Goal: Task Accomplishment & Management: Manage account settings

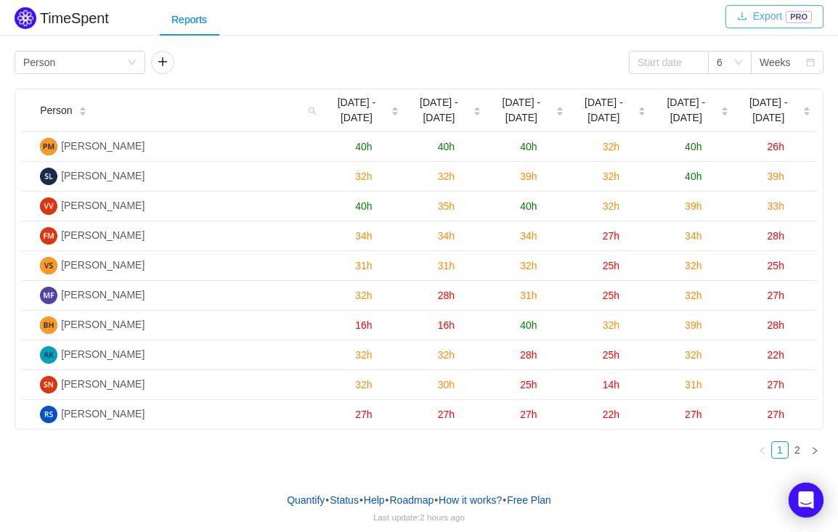
click at [749, 22] on button "Export PRO" at bounding box center [774, 16] width 98 height 23
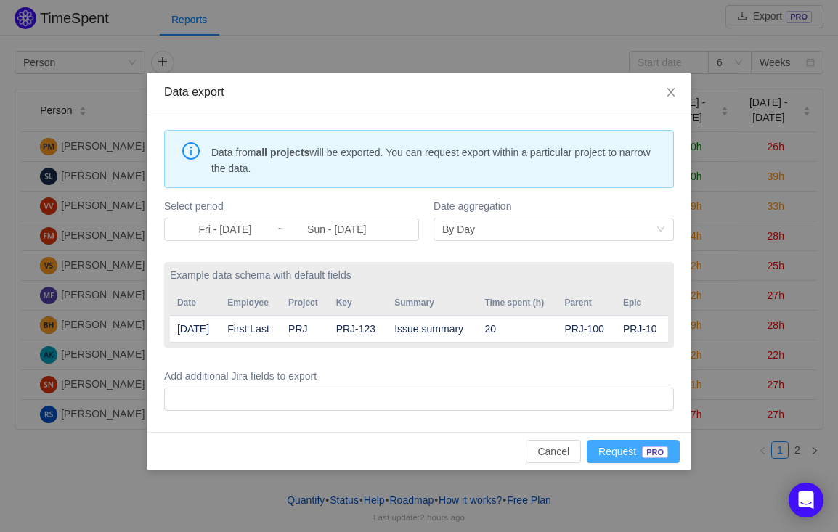
click at [647, 463] on button "Request PRO" at bounding box center [632, 451] width 93 height 23
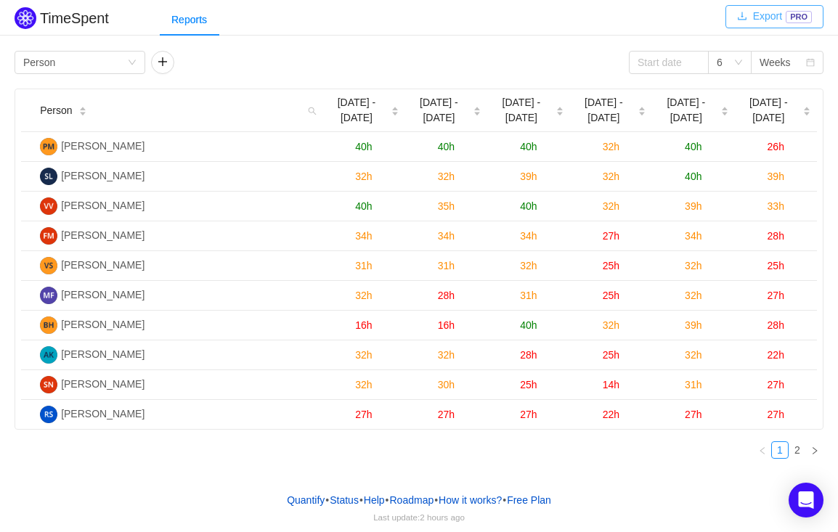
click at [777, 21] on button "Export PRO" at bounding box center [774, 16] width 98 height 23
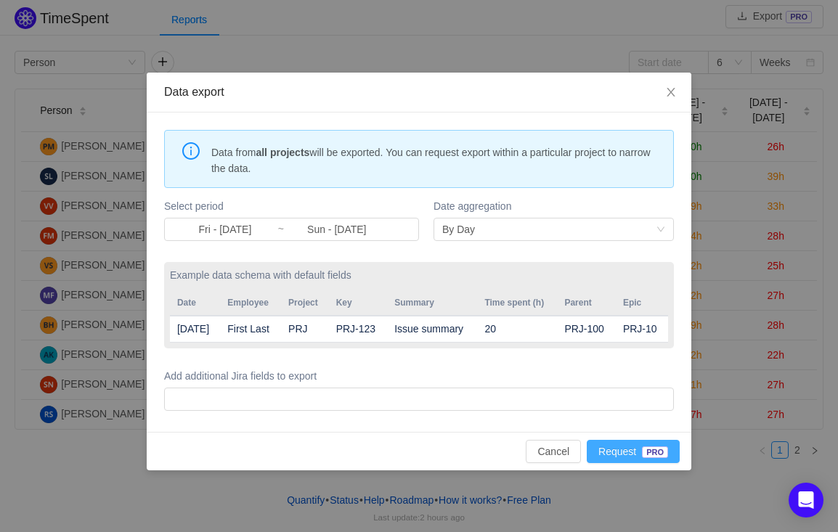
click at [623, 463] on button "Request PRO" at bounding box center [632, 451] width 93 height 23
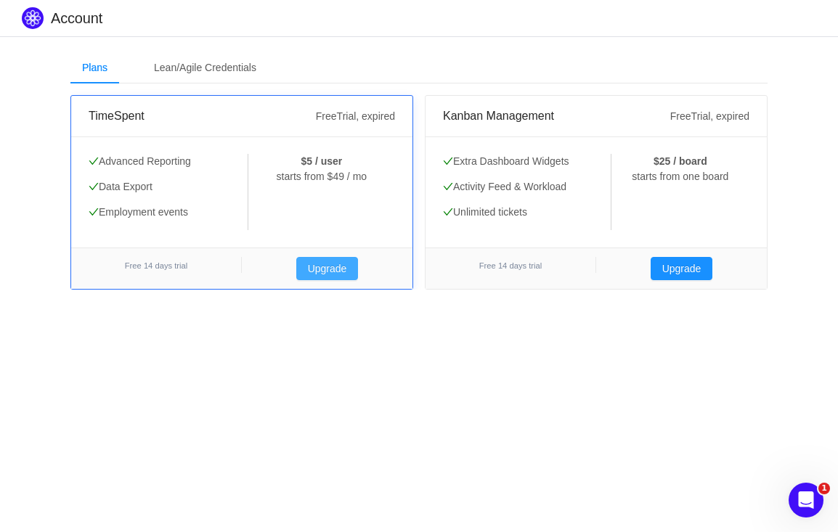
click at [324, 262] on button "Upgrade" at bounding box center [327, 268] width 62 height 23
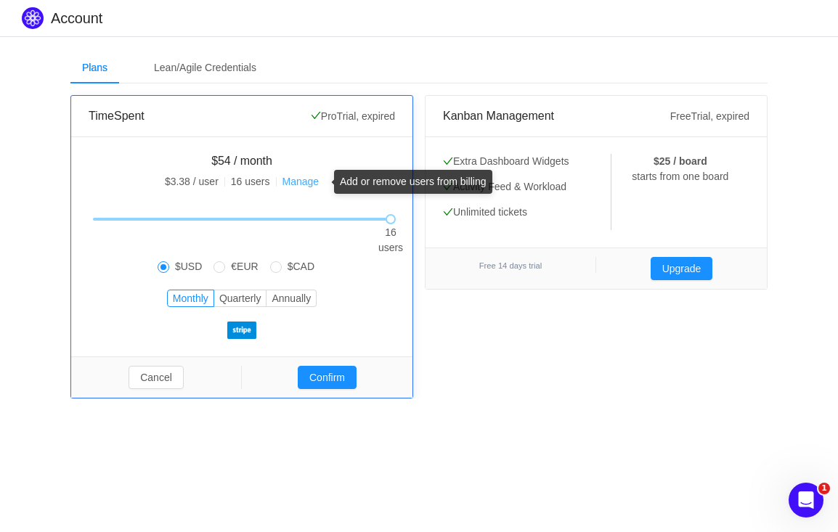
click at [304, 181] on link "Manage" at bounding box center [300, 182] width 37 height 12
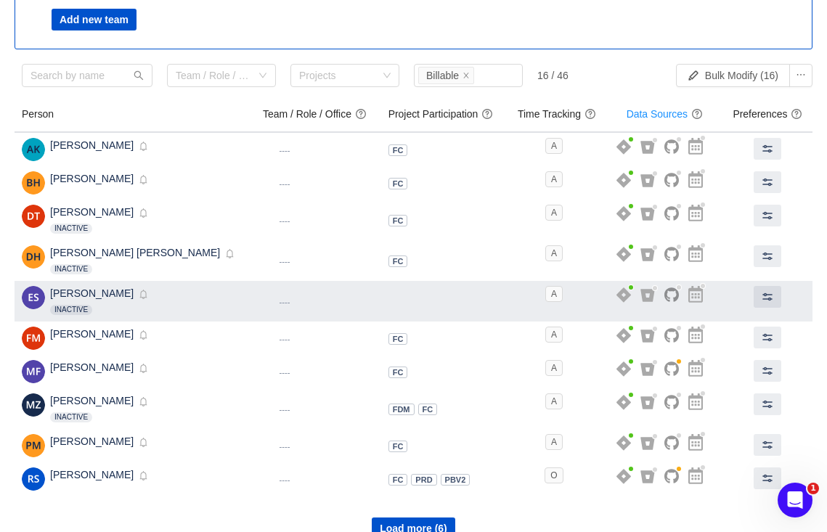
scroll to position [152, 0]
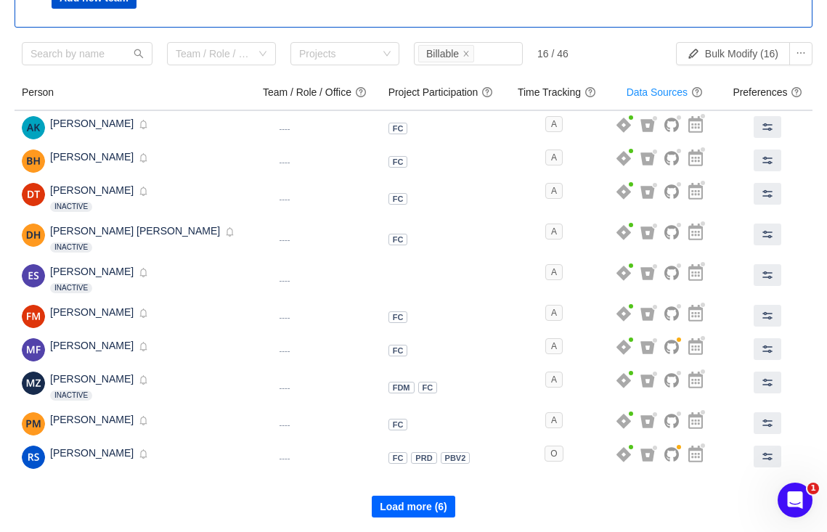
click at [442, 500] on button "Load more (6)" at bounding box center [413, 507] width 83 height 22
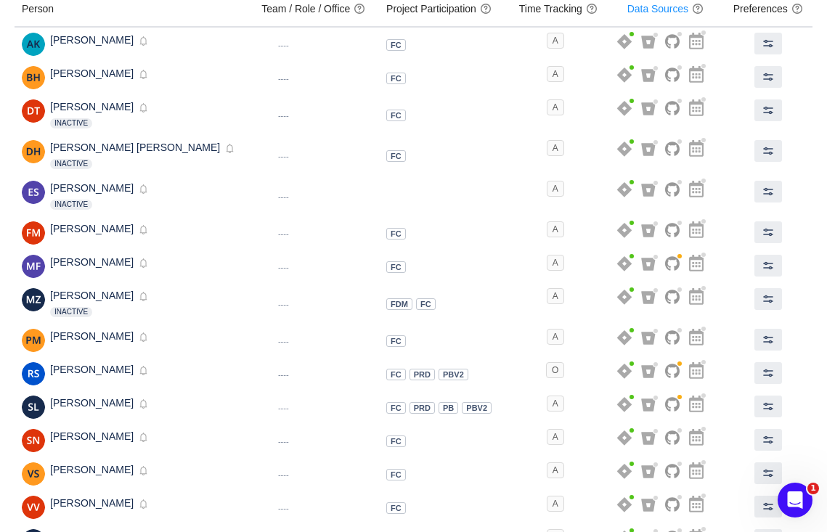
scroll to position [316, 0]
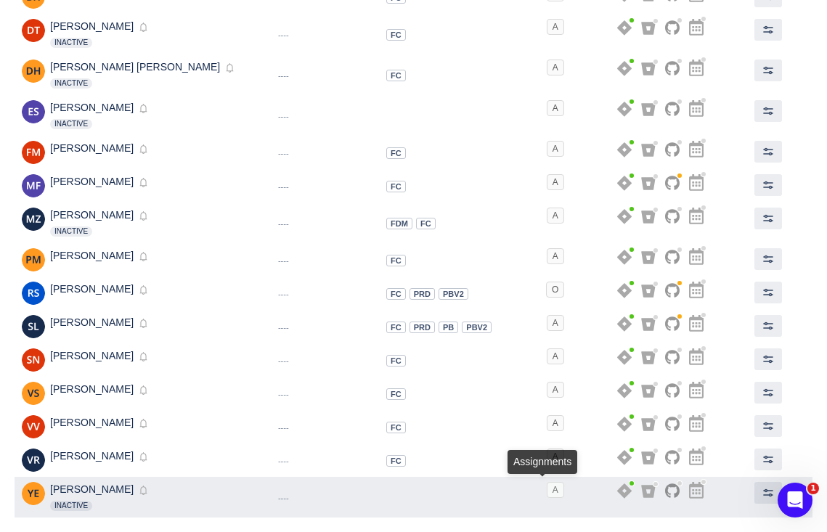
click at [546, 490] on span "A" at bounding box center [554, 490] width 17 height 16
click at [546, 488] on span "A" at bounding box center [554, 490] width 17 height 16
click at [765, 491] on span at bounding box center [768, 493] width 12 height 12
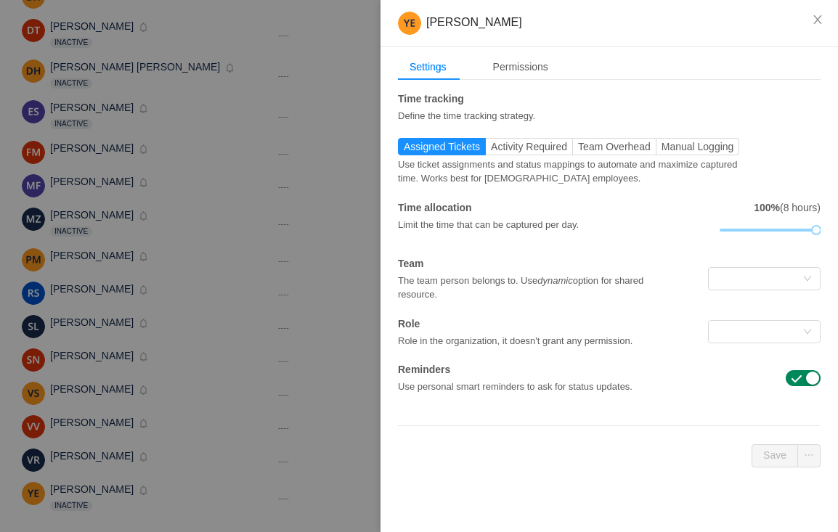
click at [671, 300] on div "The team person belongs to. Use dynamic option for shared resource." at bounding box center [539, 286] width 282 height 30
click at [520, 60] on div "Permissions" at bounding box center [520, 67] width 78 height 27
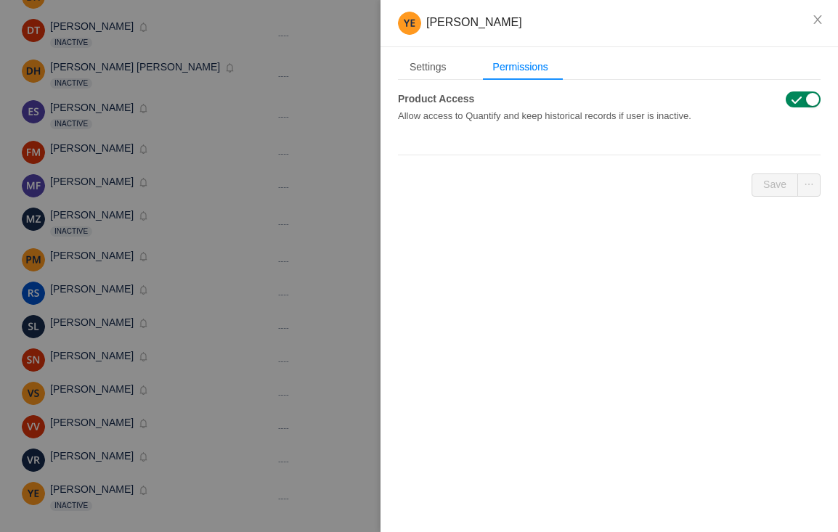
click at [798, 98] on span "button" at bounding box center [796, 100] width 12 height 12
click at [777, 187] on button "Save" at bounding box center [774, 184] width 46 height 23
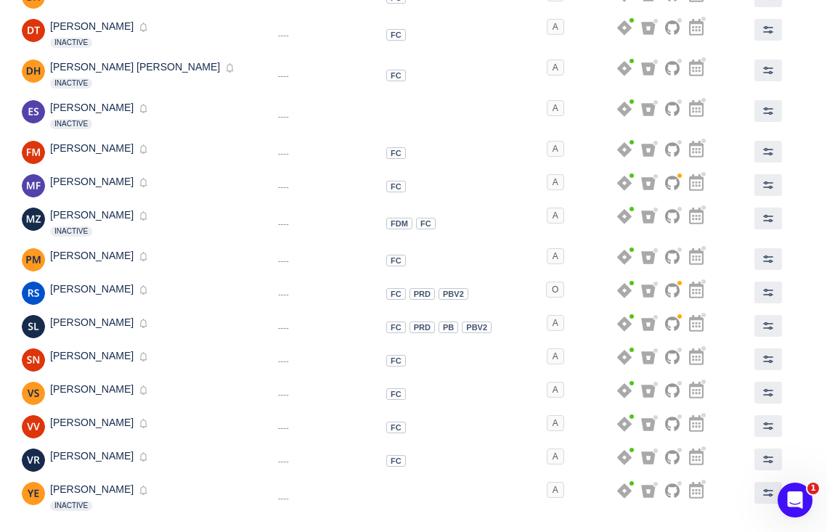
scroll to position [0, 0]
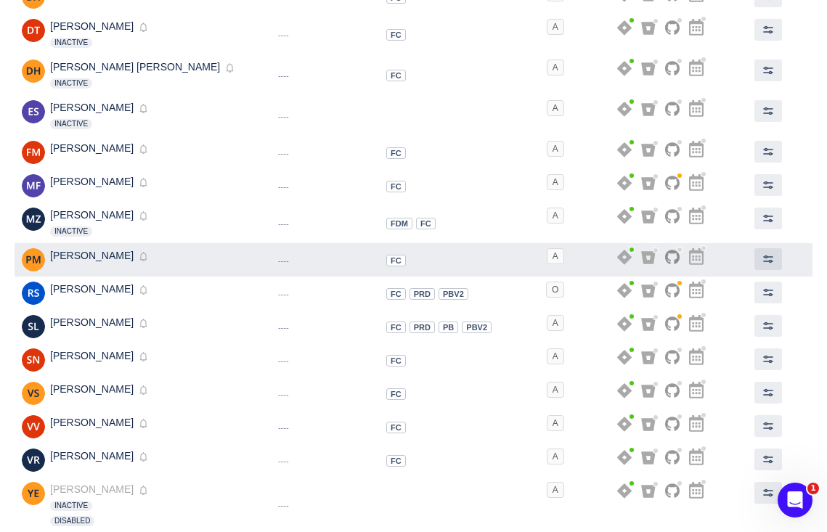
click at [628, 246] on td at bounding box center [665, 259] width 116 height 33
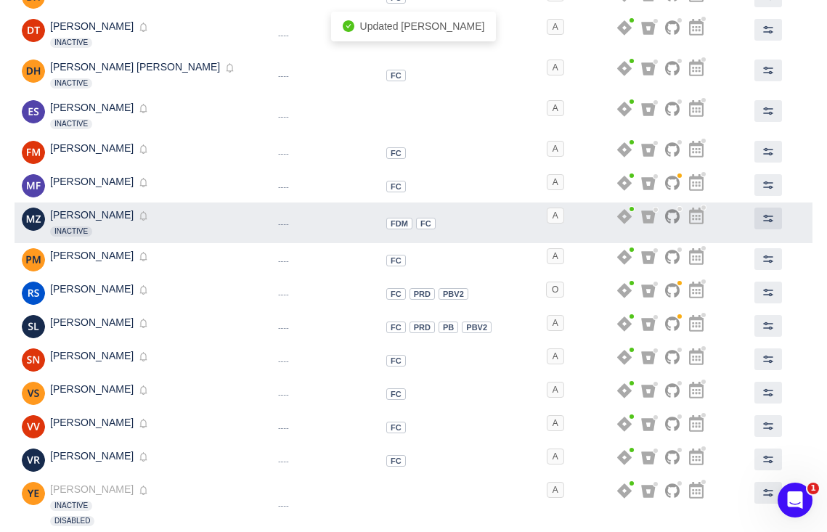
click at [528, 236] on td "A" at bounding box center [558, 222] width 98 height 41
click at [291, 224] on td "Dynamic ---- HQ" at bounding box center [316, 222] width 125 height 41
click at [762, 216] on span at bounding box center [768, 219] width 12 height 12
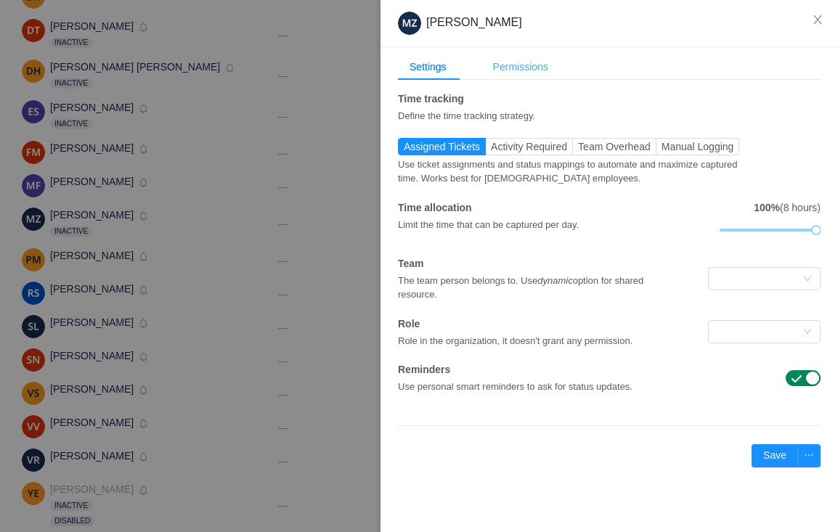
click at [525, 57] on div "Permissions" at bounding box center [520, 67] width 78 height 27
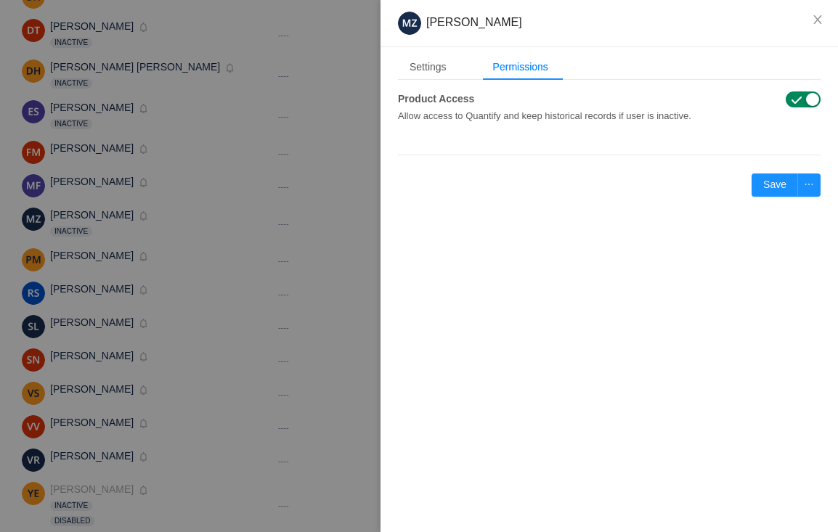
click at [790, 97] on span "button" at bounding box center [796, 100] width 12 height 12
click at [782, 187] on button "Save" at bounding box center [774, 184] width 46 height 23
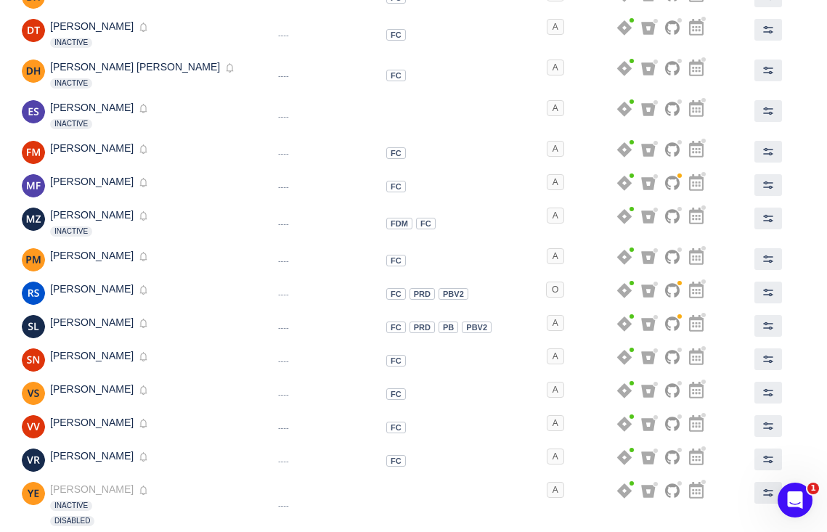
click at [782, 187] on td at bounding box center [768, 185] width 89 height 33
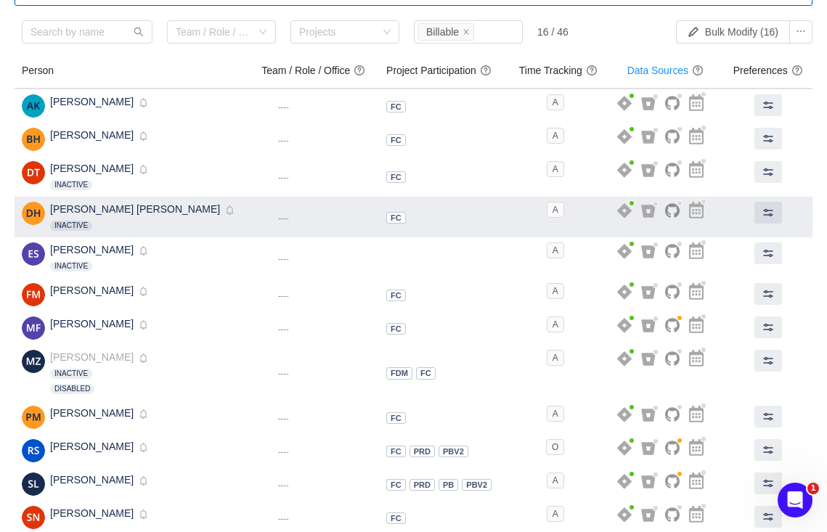
scroll to position [177, 0]
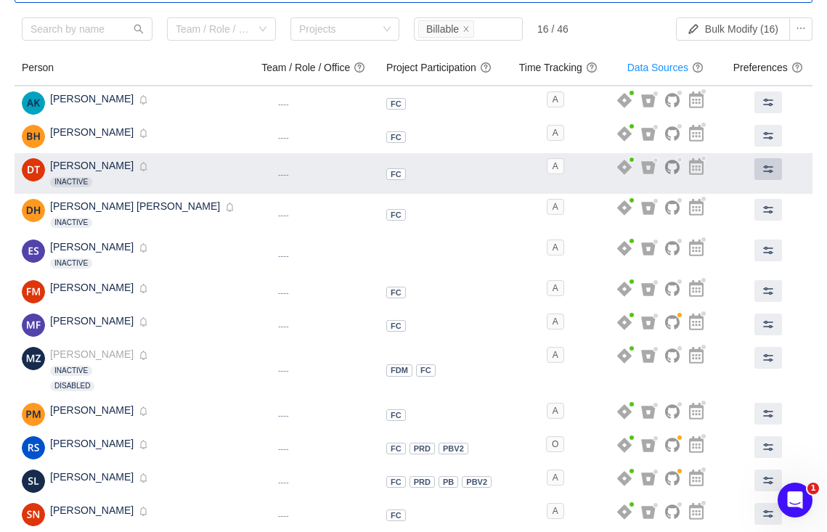
click at [766, 171] on span at bounding box center [768, 169] width 12 height 12
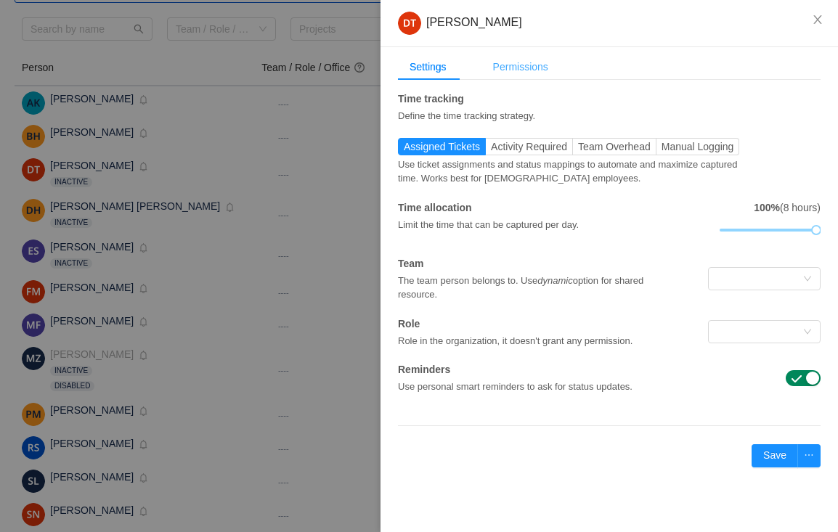
click at [531, 65] on div "Permissions" at bounding box center [520, 67] width 78 height 27
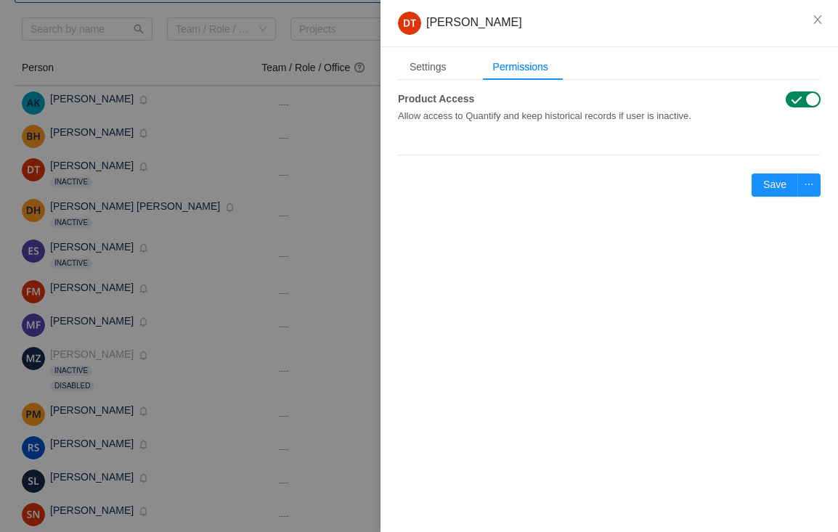
click at [801, 104] on span "button" at bounding box center [796, 100] width 12 height 12
click at [777, 183] on button "Save" at bounding box center [774, 184] width 46 height 23
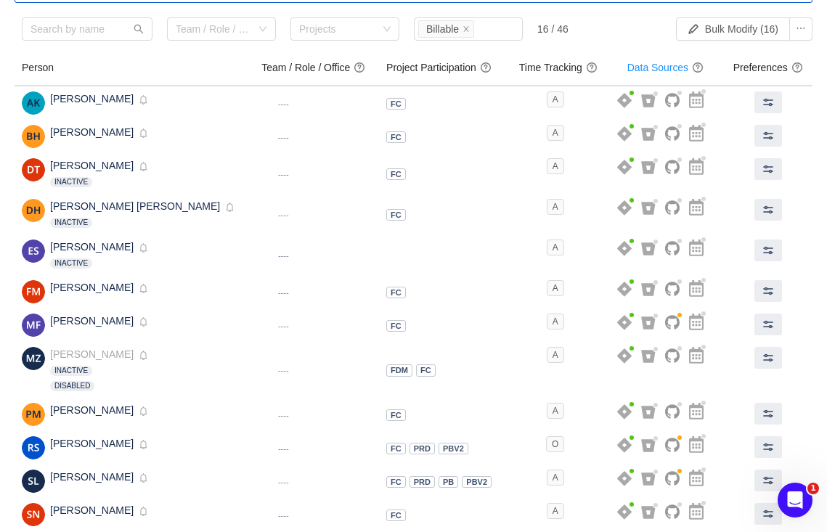
scroll to position [0, 0]
click at [777, 183] on td at bounding box center [768, 173] width 89 height 41
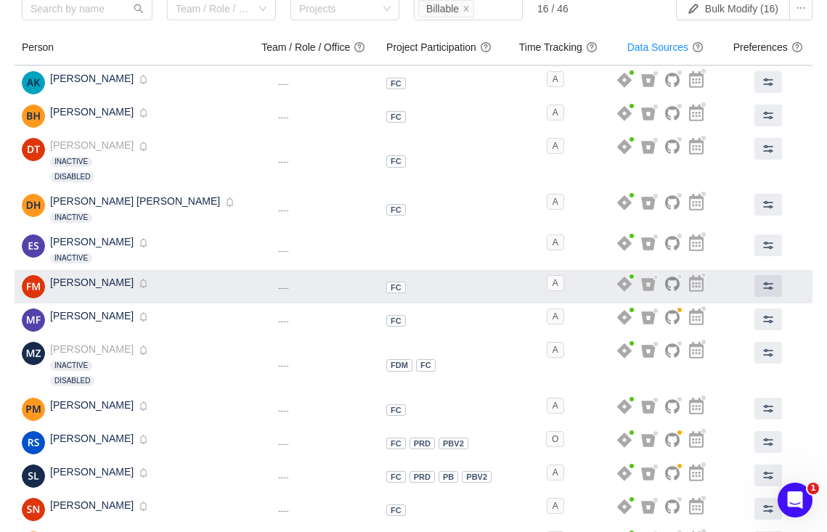
scroll to position [199, 0]
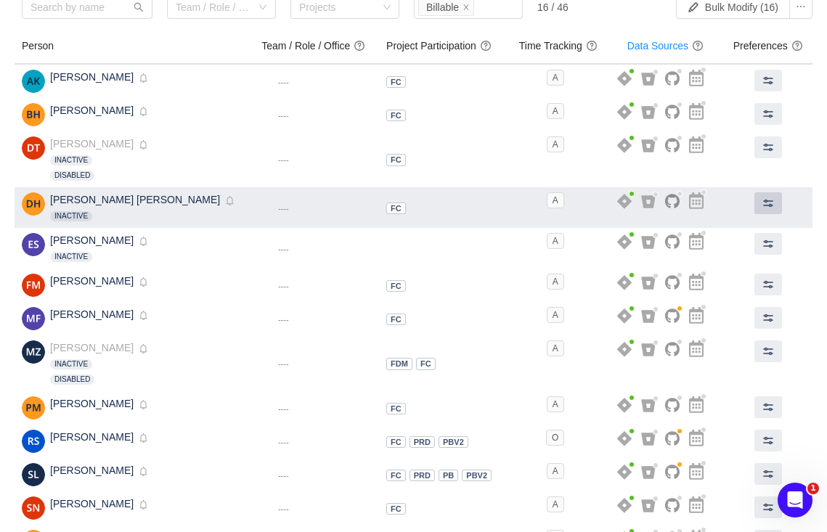
click at [766, 205] on span at bounding box center [768, 203] width 12 height 12
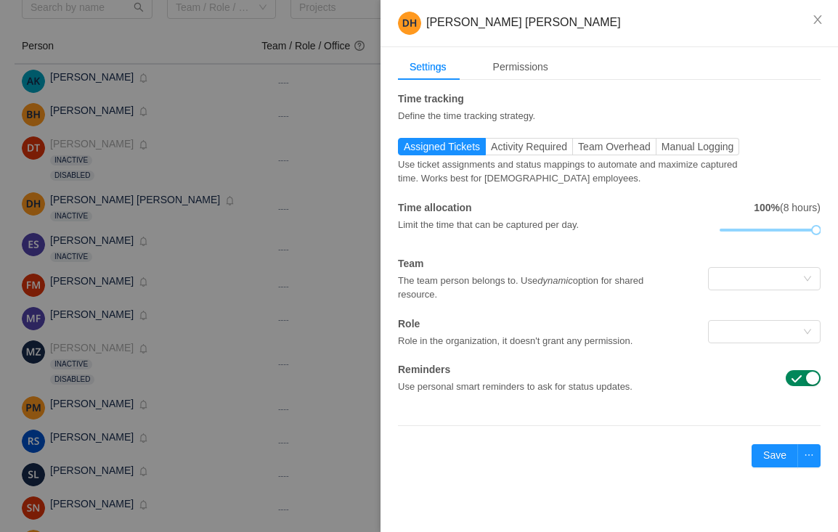
click at [766, 204] on strong "100%" at bounding box center [766, 208] width 26 height 12
click at [520, 73] on div "Permissions" at bounding box center [520, 67] width 78 height 27
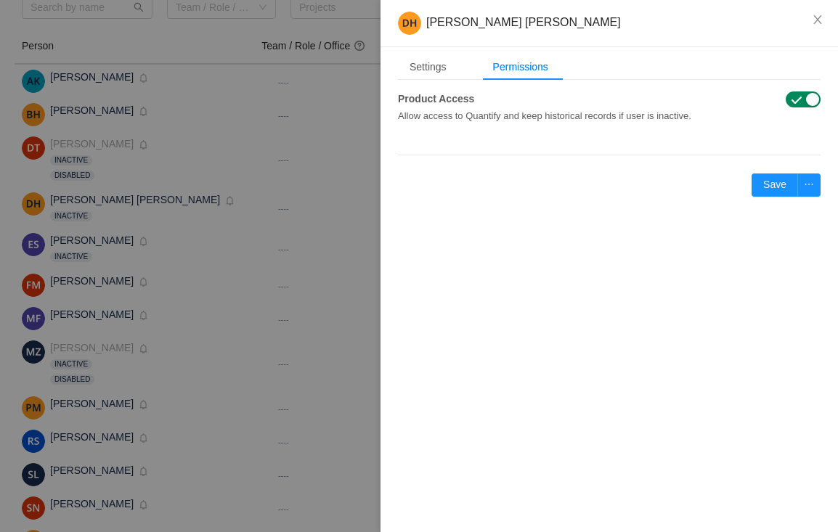
click at [798, 99] on span "button" at bounding box center [796, 100] width 12 height 12
click at [752, 189] on button "Save" at bounding box center [774, 184] width 46 height 23
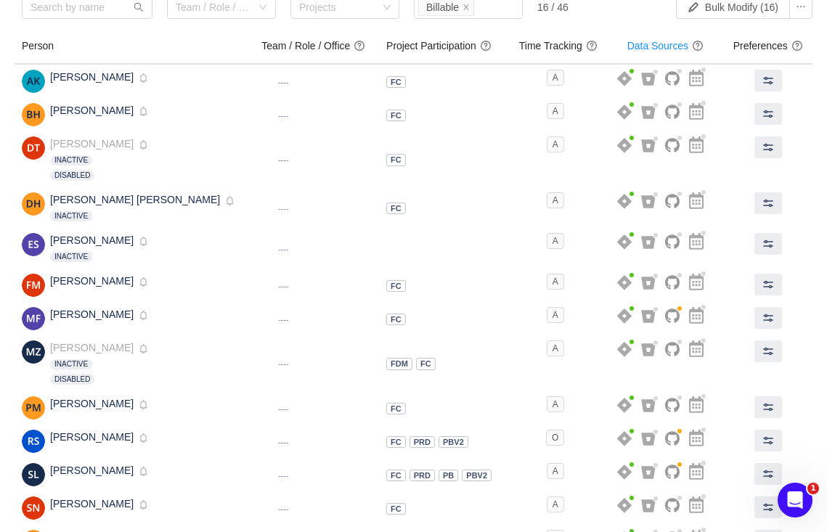
scroll to position [0, 0]
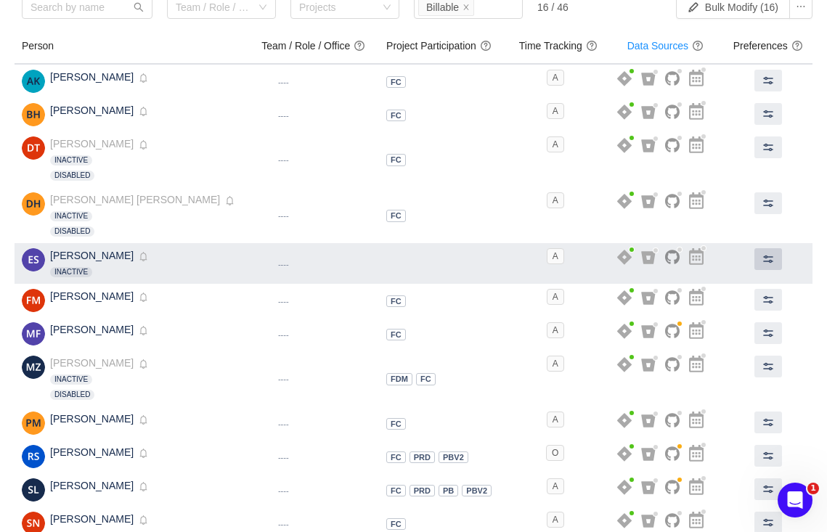
click at [757, 255] on button at bounding box center [768, 259] width 28 height 22
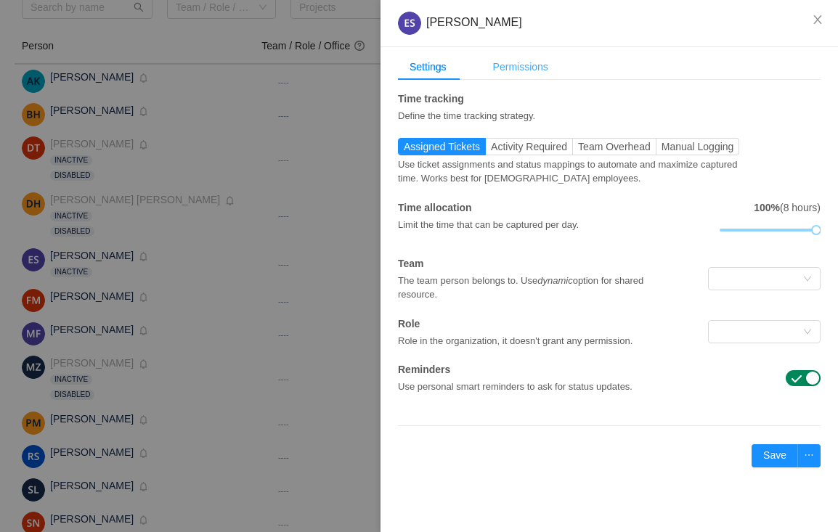
click at [509, 62] on div "Permissions" at bounding box center [520, 67] width 78 height 27
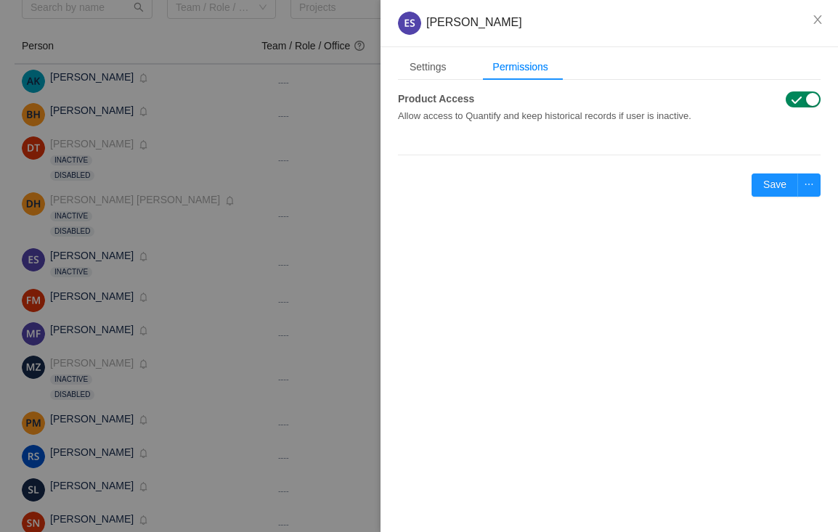
click at [793, 100] on span "button" at bounding box center [796, 100] width 12 height 12
click at [763, 181] on button "Save" at bounding box center [774, 184] width 46 height 23
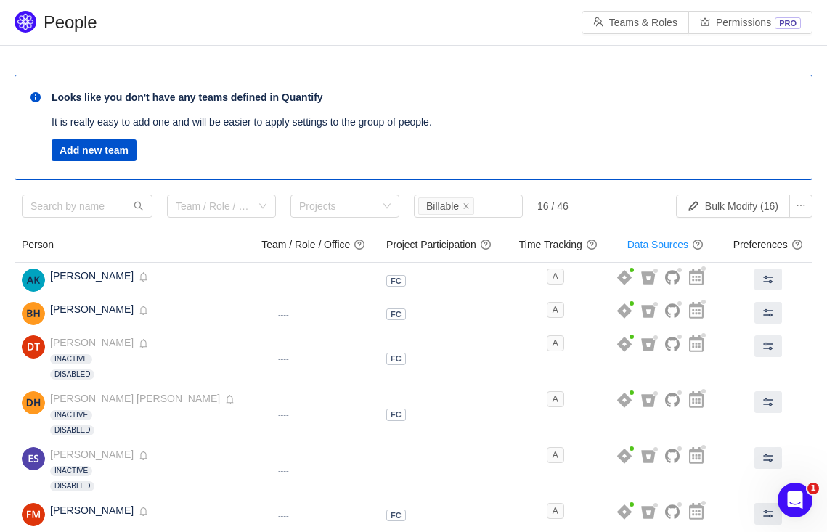
click at [677, 128] on p "It is really easy to add one and will be easier to apply settings to the group …" at bounding box center [424, 122] width 745 height 15
click at [758, 14] on button "Permissions PRO" at bounding box center [750, 22] width 124 height 23
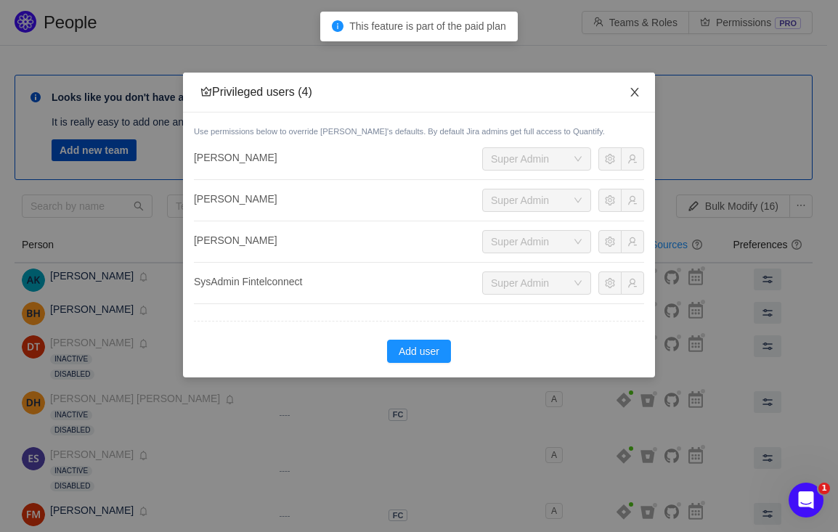
click at [634, 85] on span "Close" at bounding box center [634, 93] width 41 height 41
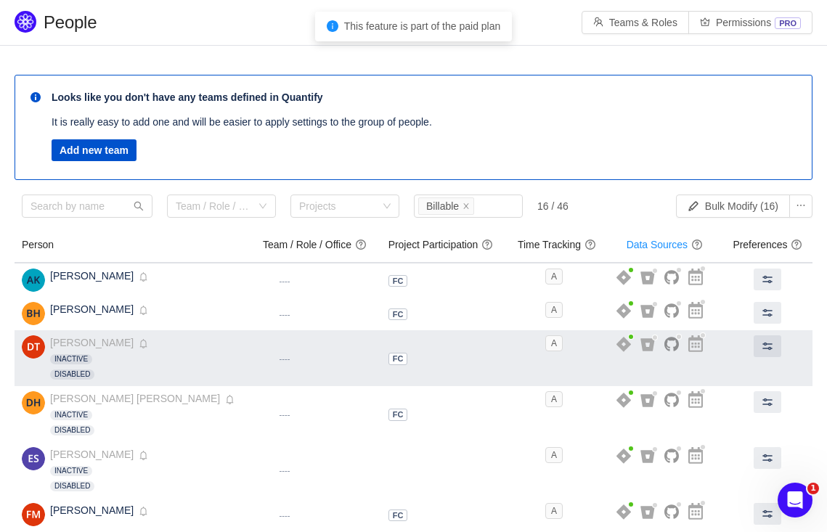
click at [679, 116] on p "It is really easy to add one and will be easier to apply settings to the group …" at bounding box center [424, 122] width 745 height 15
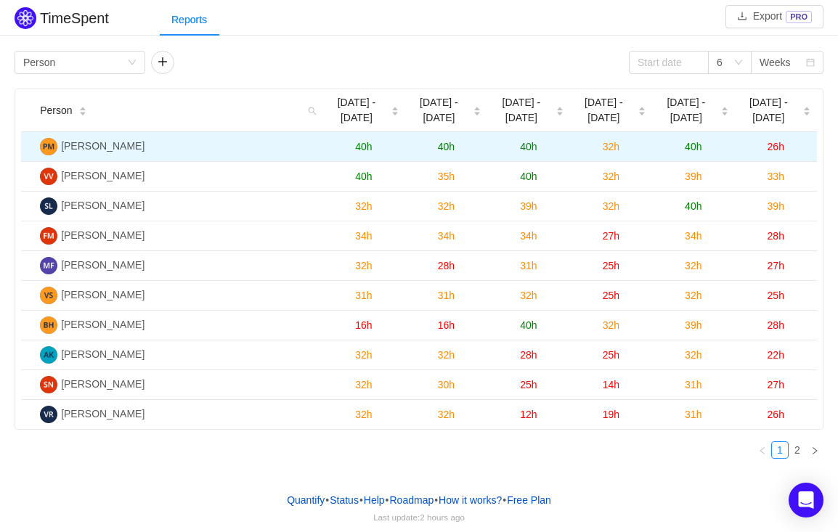
click at [771, 145] on span "26h" at bounding box center [775, 147] width 17 height 12
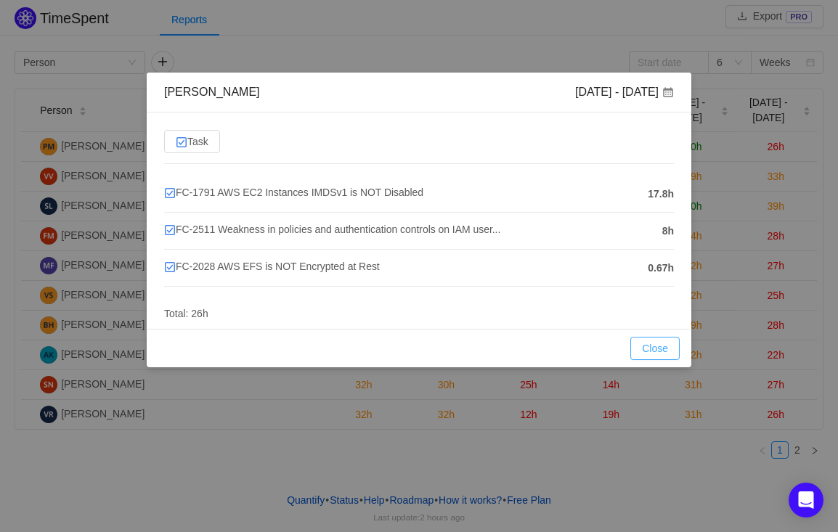
click at [655, 348] on button "Close" at bounding box center [654, 348] width 49 height 23
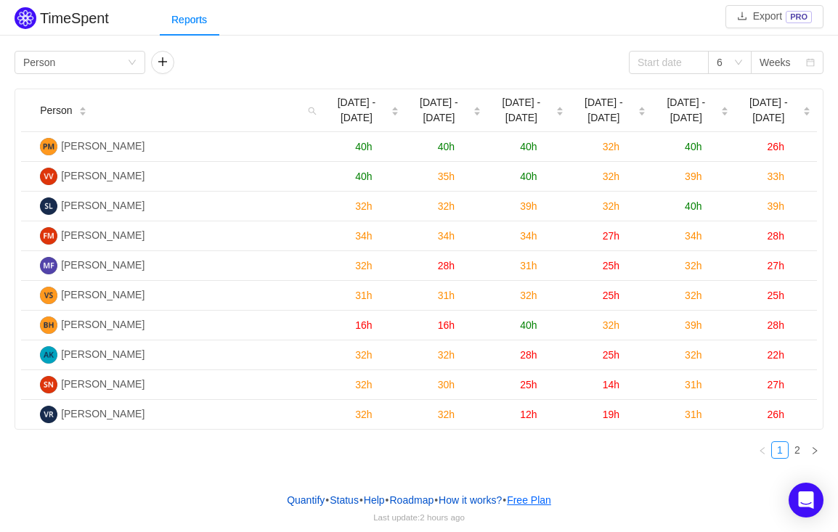
click at [552, 499] on button "Free Plan" at bounding box center [529, 500] width 46 height 22
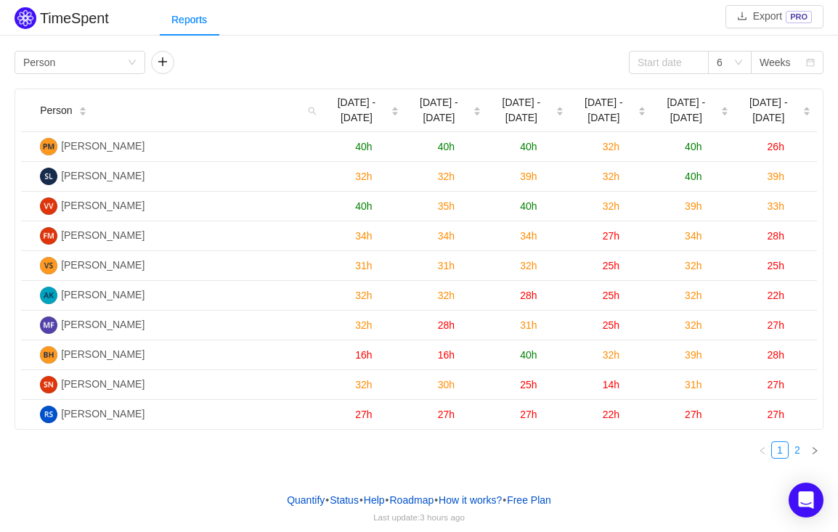
click at [801, 446] on link "2" at bounding box center [797, 450] width 16 height 16
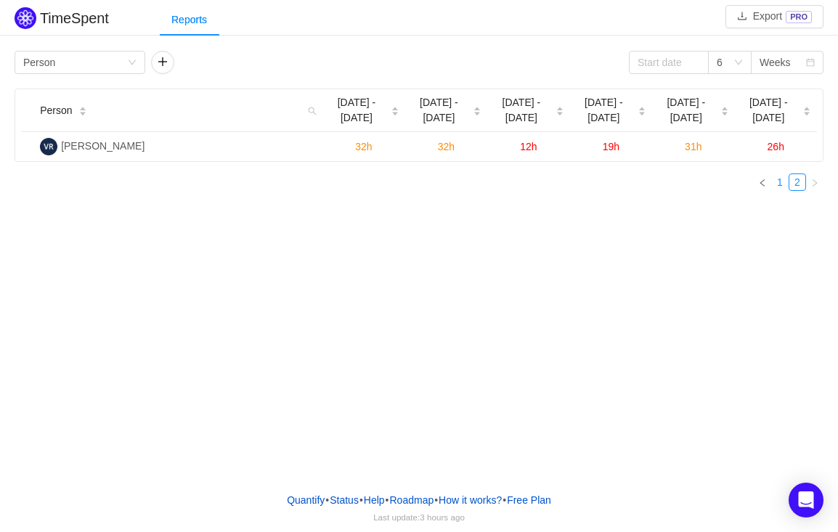
click at [777, 184] on link "1" at bounding box center [779, 182] width 16 height 16
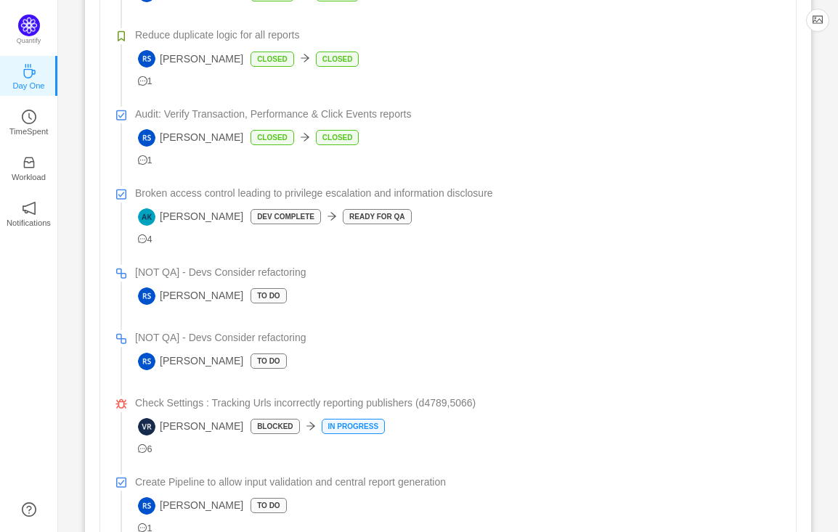
scroll to position [1136, 0]
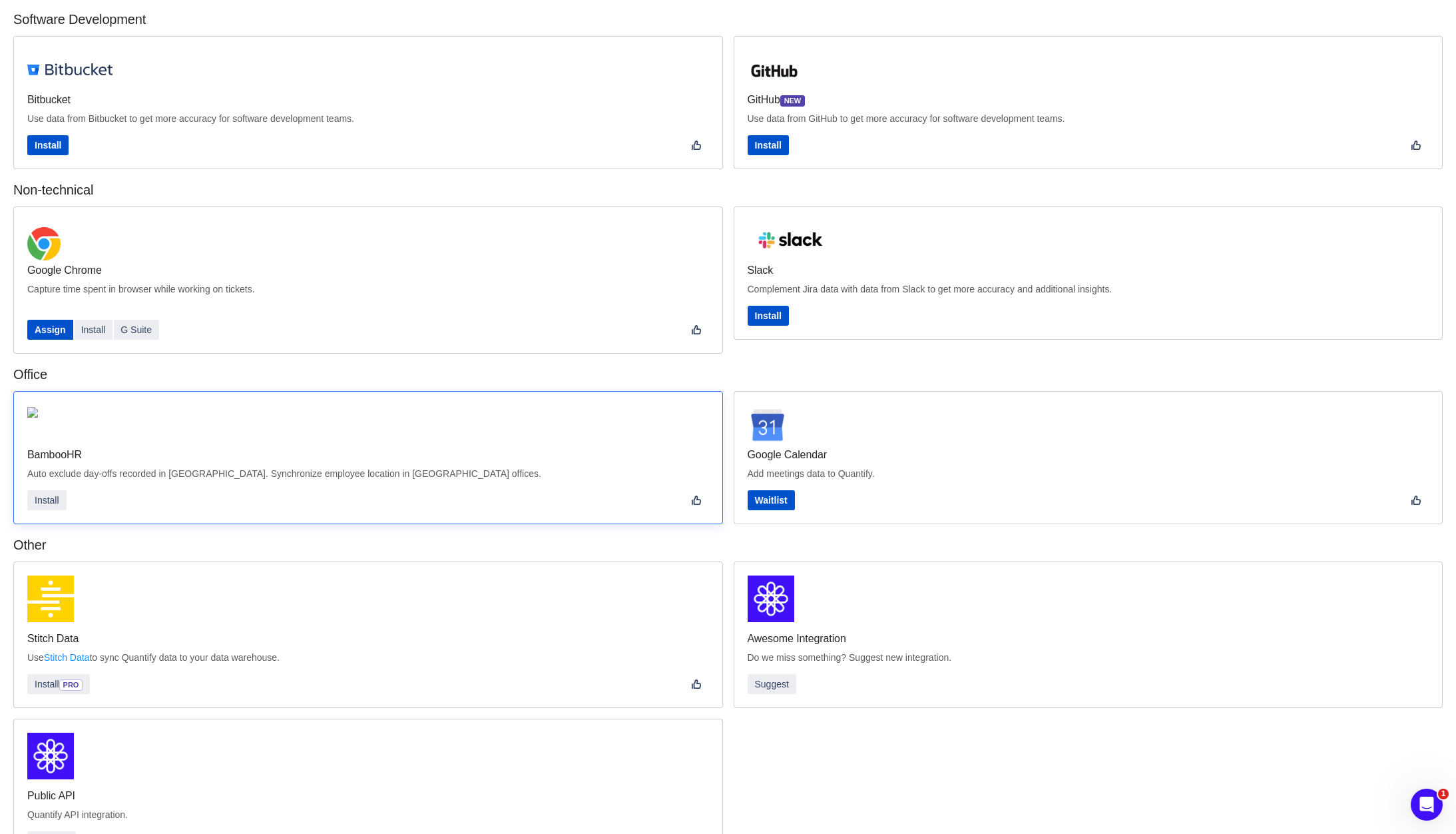
scroll to position [90, 0]
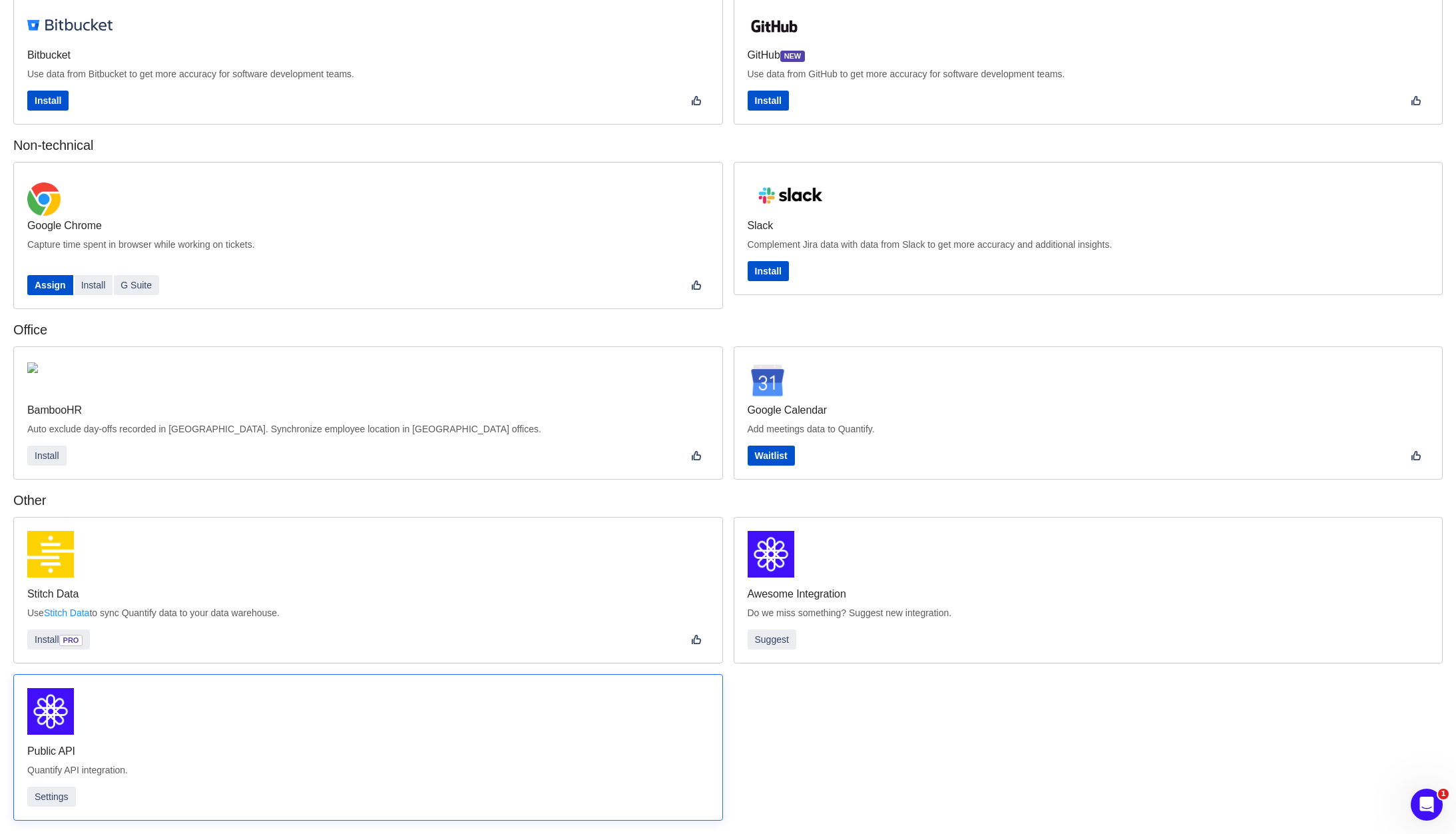
click at [89, 741] on div "Public API Quantify API integration. Settings" at bounding box center [368, 747] width 682 height 118
click at [53, 795] on button "Settings" at bounding box center [51, 796] width 49 height 20
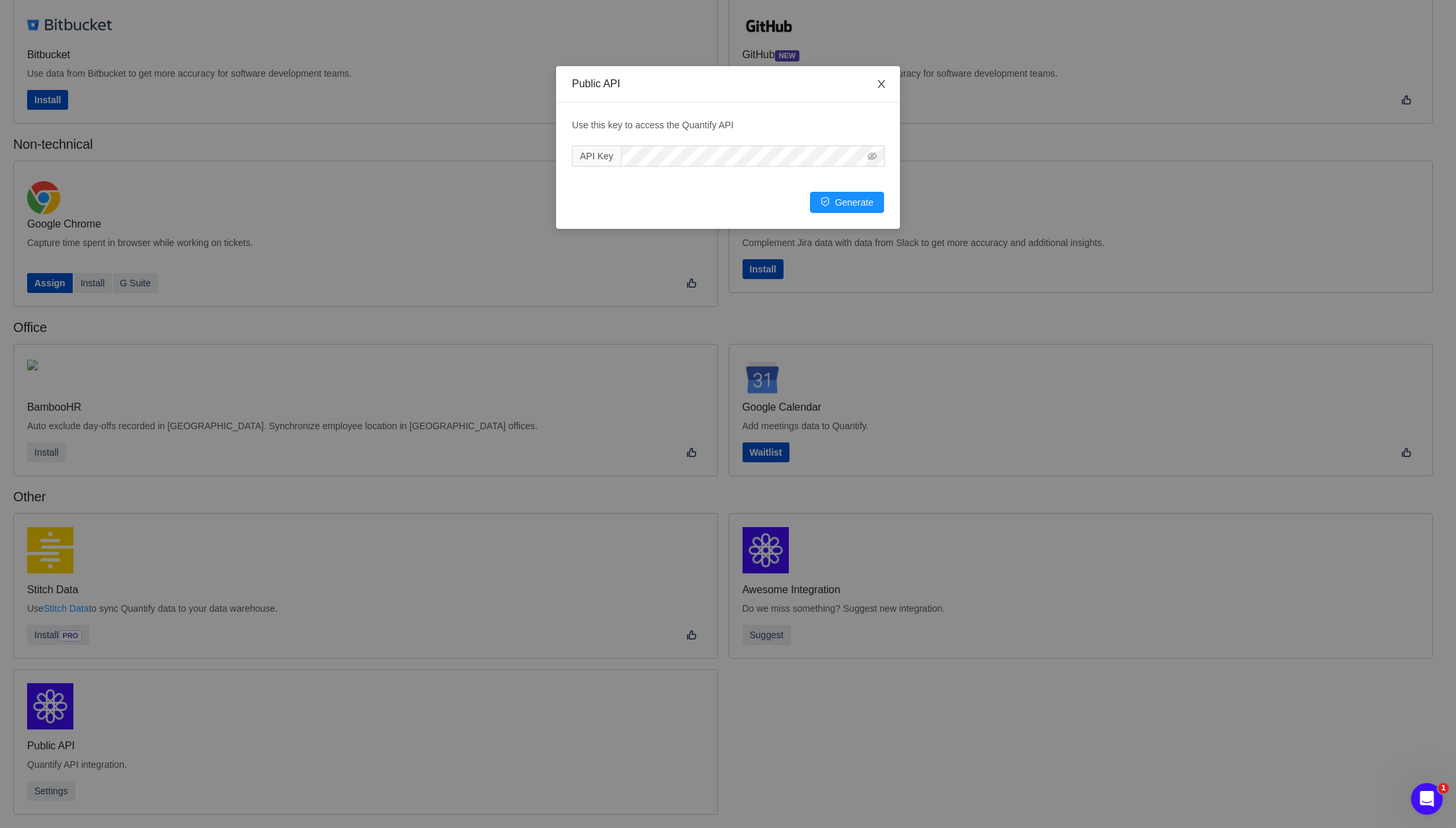
click at [881, 91] on span "Close" at bounding box center [881, 85] width 37 height 37
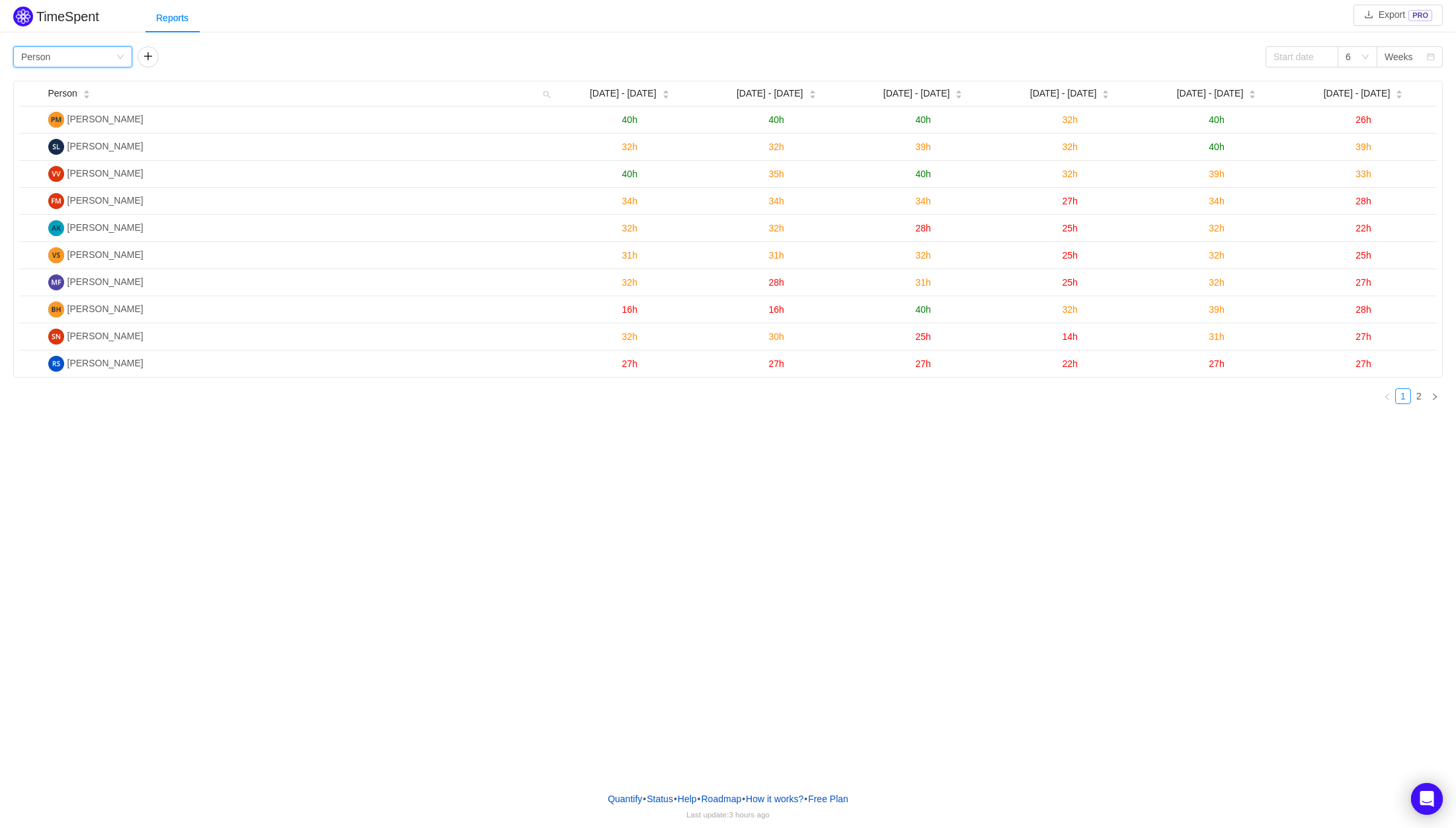
click at [87, 59] on div "Group by Person" at bounding box center [68, 57] width 95 height 20
click at [1067, 63] on div "Group by Person 6 Weeks" at bounding box center [728, 56] width 1430 height 21
click at [87, 68] on div "Group by Person 6 Weeks Person Aug 11 - 17 Aug 18 - 24 Aug 25 - 31 Sep 1 - 7 Se…" at bounding box center [728, 230] width 1430 height 368
click at [82, 63] on div "Group by Person" at bounding box center [68, 57] width 95 height 20
click at [353, 38] on div "TimeSpent Export PRO Reports Group by Person 6 Weeks Person Aug 11 - 17 Aug 18 …" at bounding box center [728, 209] width 1456 height 411
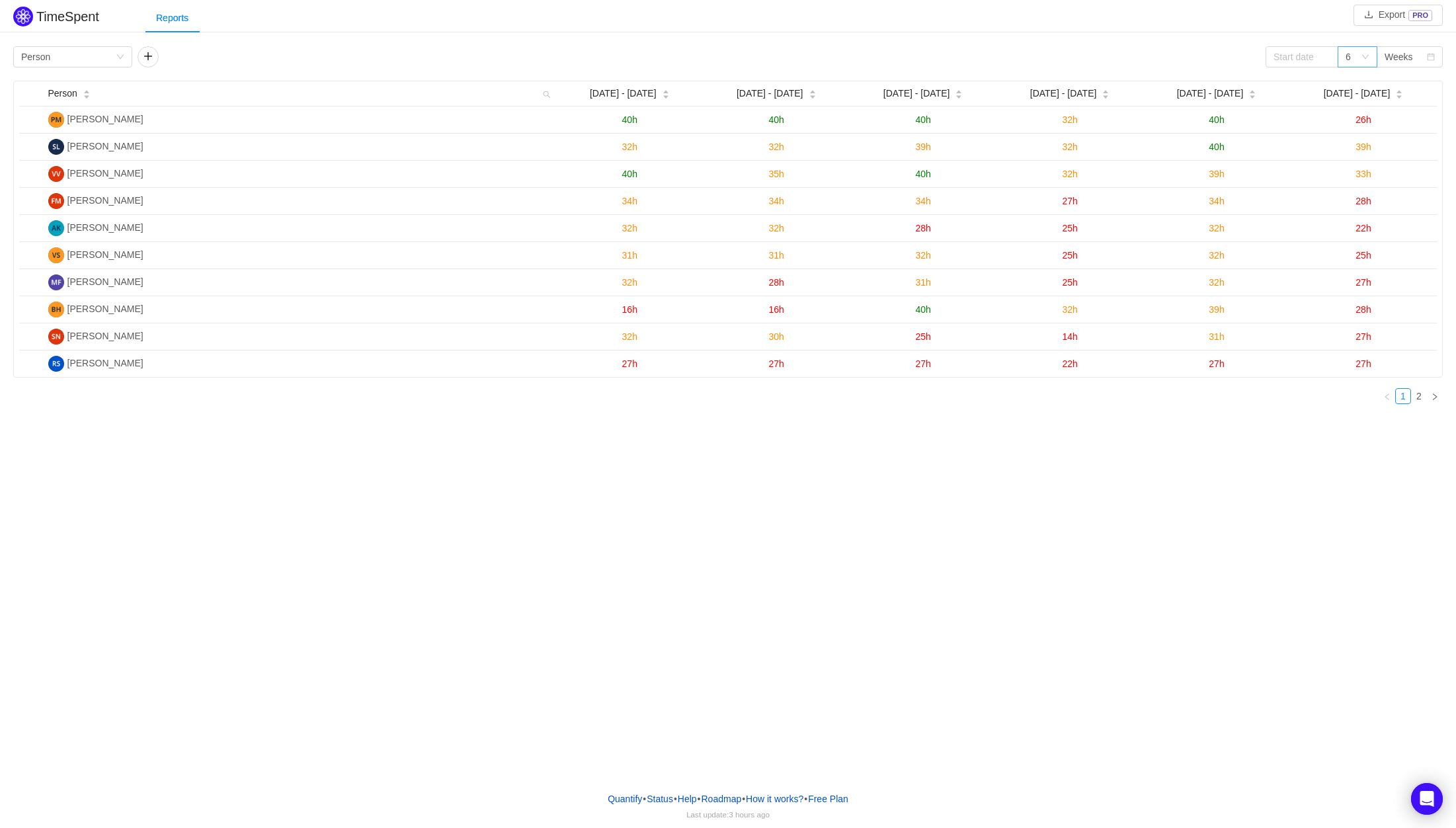
click at [1364, 63] on div "6" at bounding box center [1358, 56] width 40 height 21
click at [1317, 56] on input at bounding box center [1302, 56] width 73 height 21
click at [1331, 106] on div "2" at bounding box center [1328, 106] width 15 height 15
type input "2025-09-02"
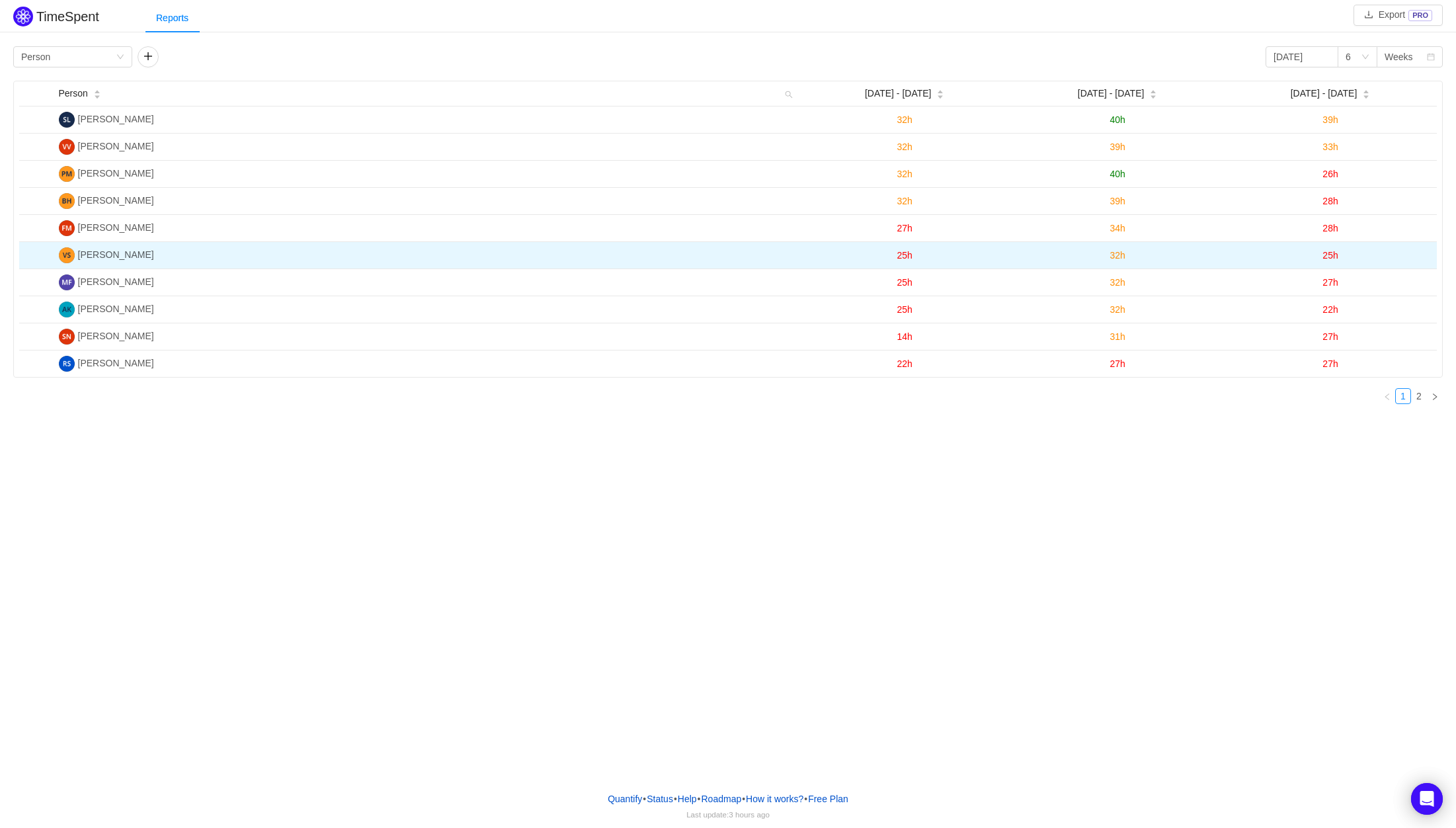
click at [913, 256] on span "25h" at bounding box center [905, 255] width 15 height 11
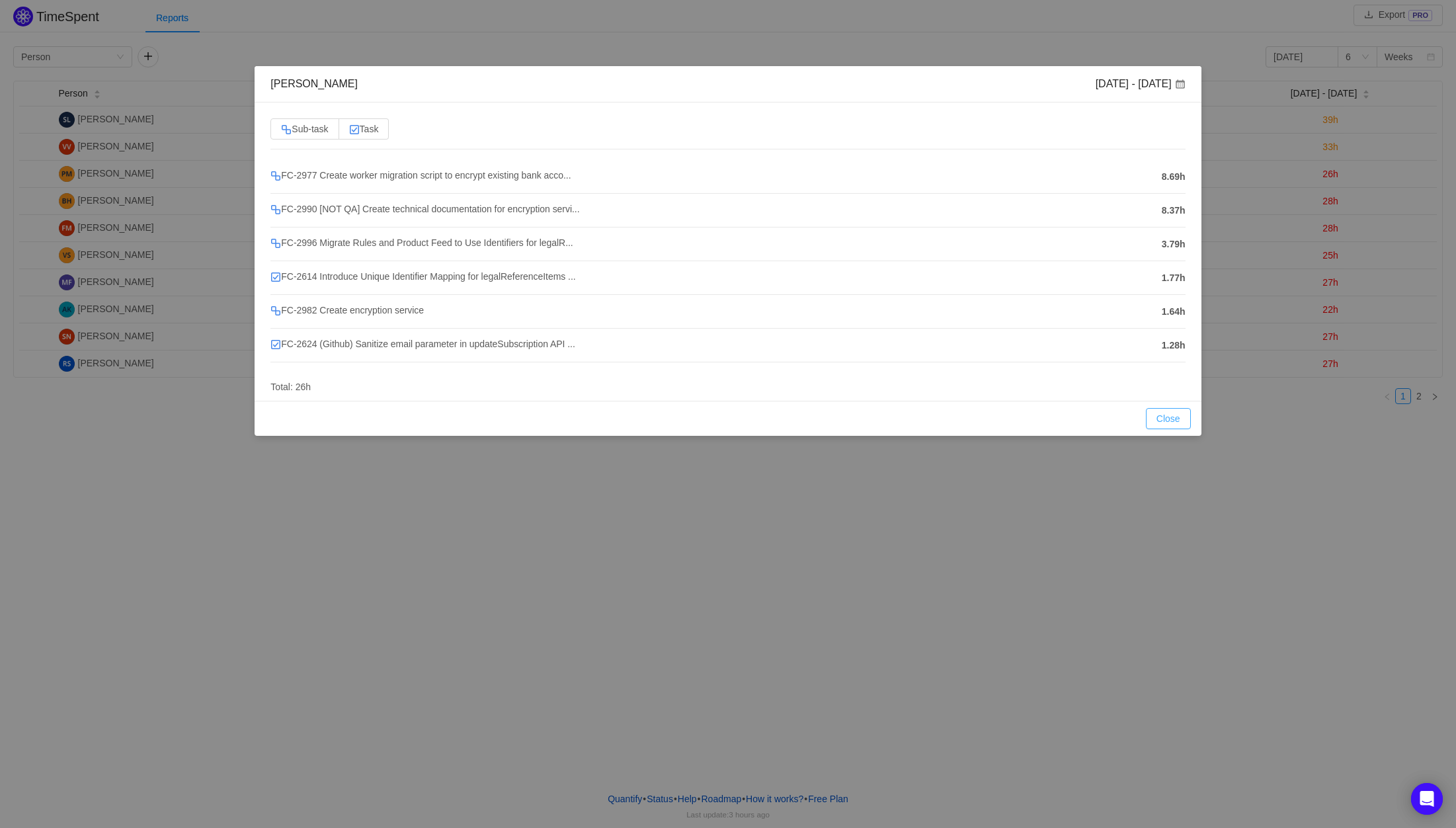
click at [1164, 414] on button "Close" at bounding box center [1168, 418] width 45 height 21
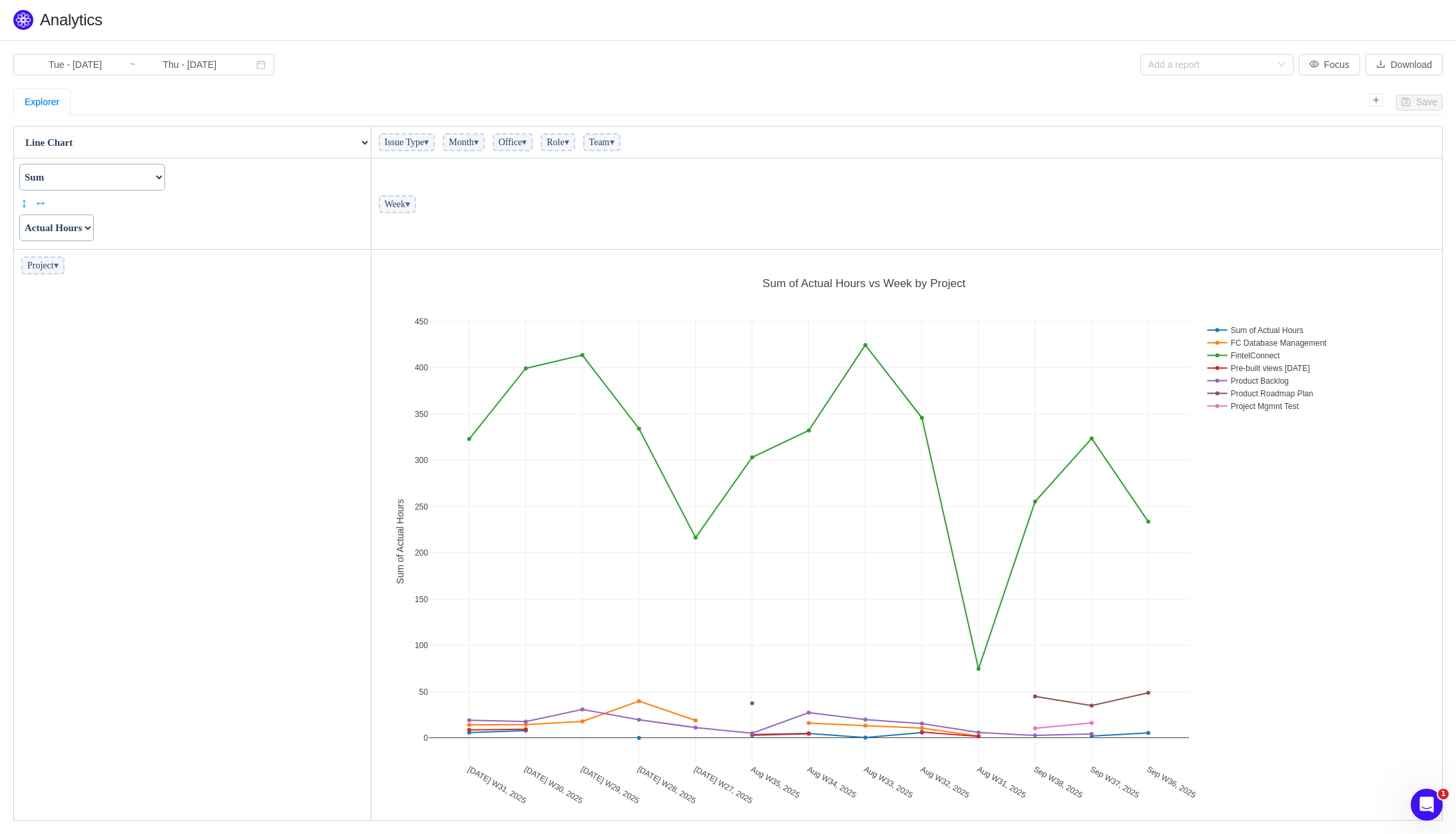
scroll to position [7, 0]
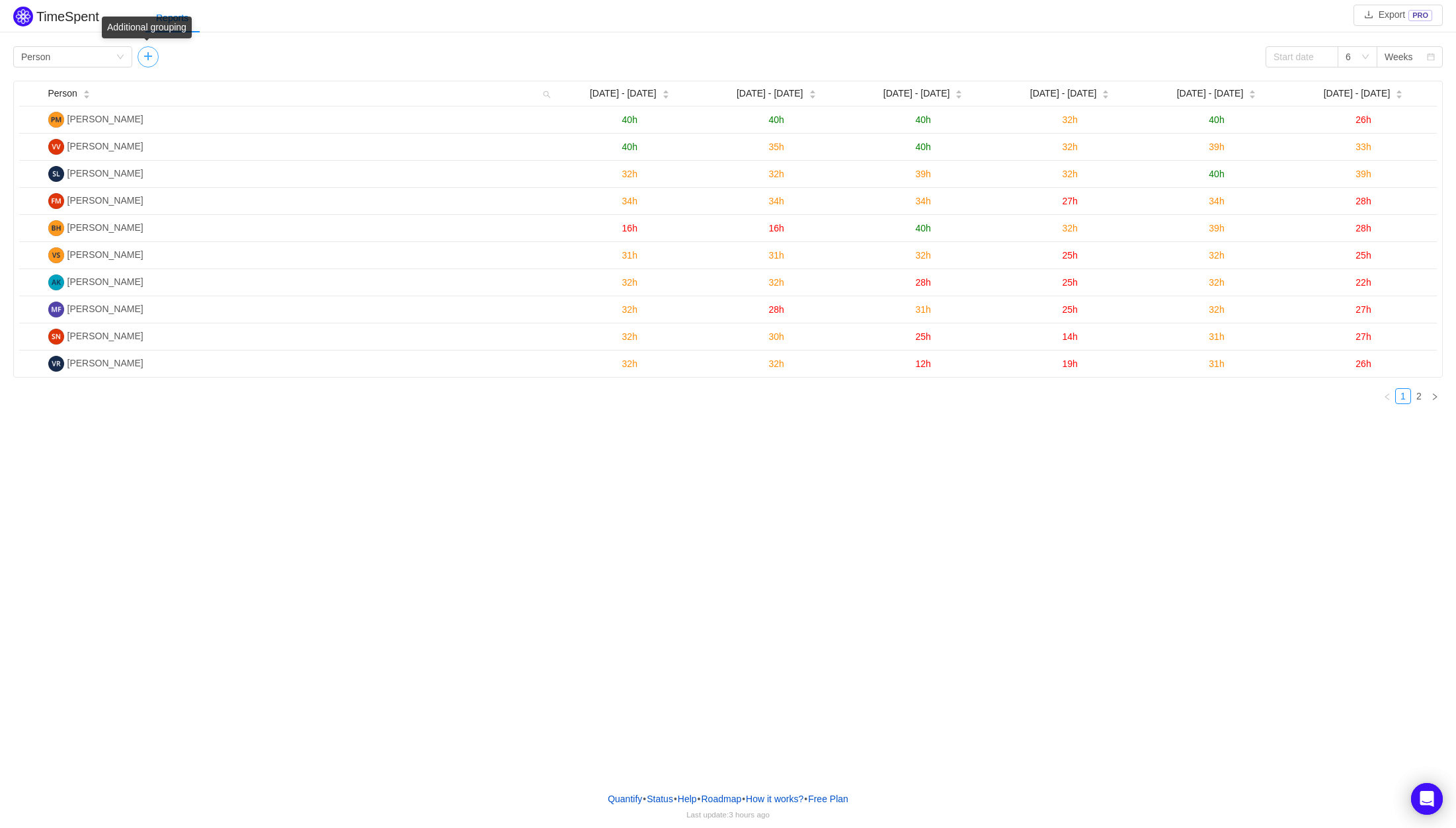
click at [143, 56] on button "button" at bounding box center [148, 56] width 21 height 21
click at [226, 56] on div "Group by" at bounding box center [190, 56] width 88 height 14
click at [218, 85] on li "Issue" at bounding box center [197, 83] width 119 height 21
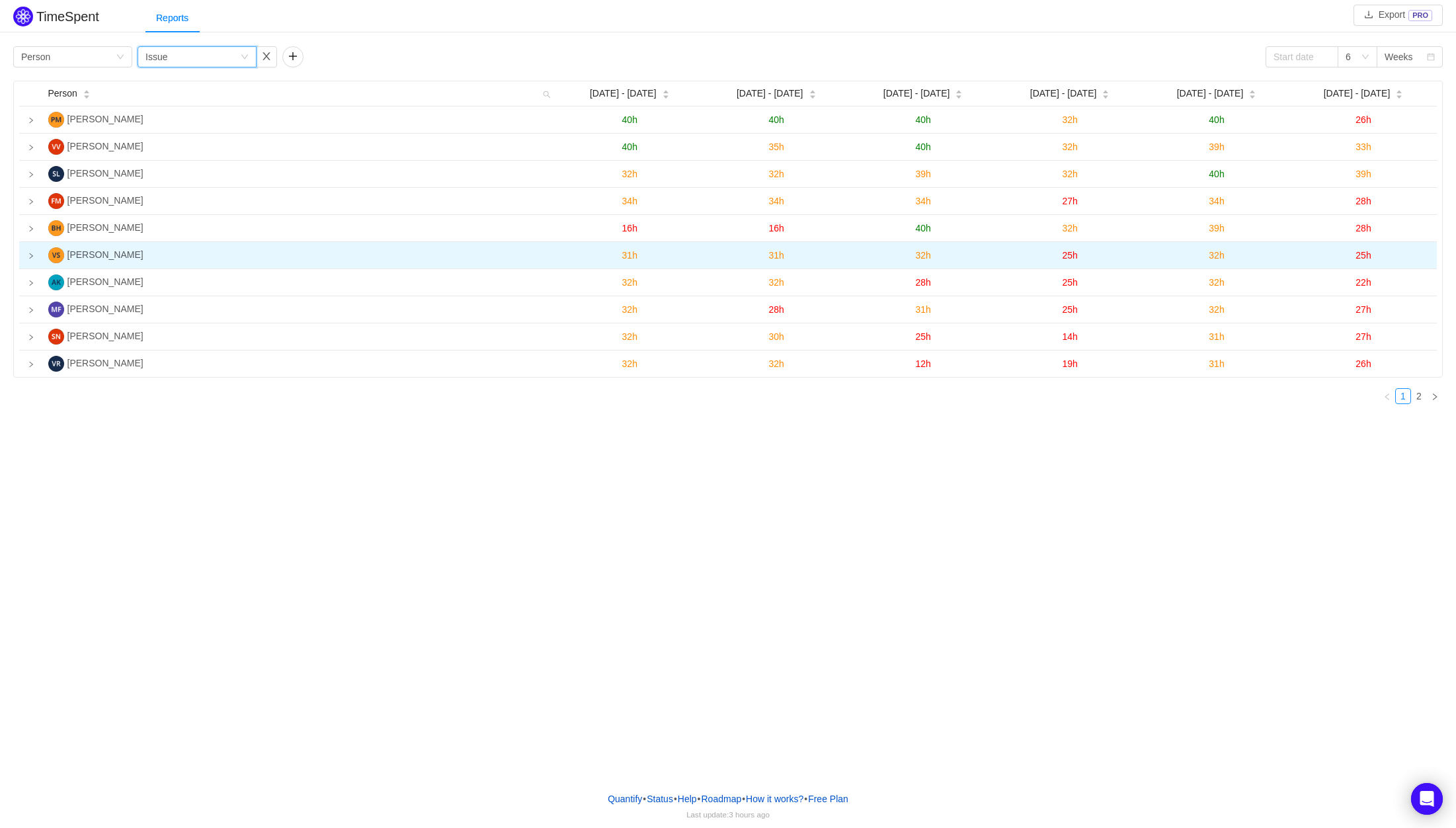
click at [33, 254] on icon "icon: right" at bounding box center [30, 255] width 6 height 6
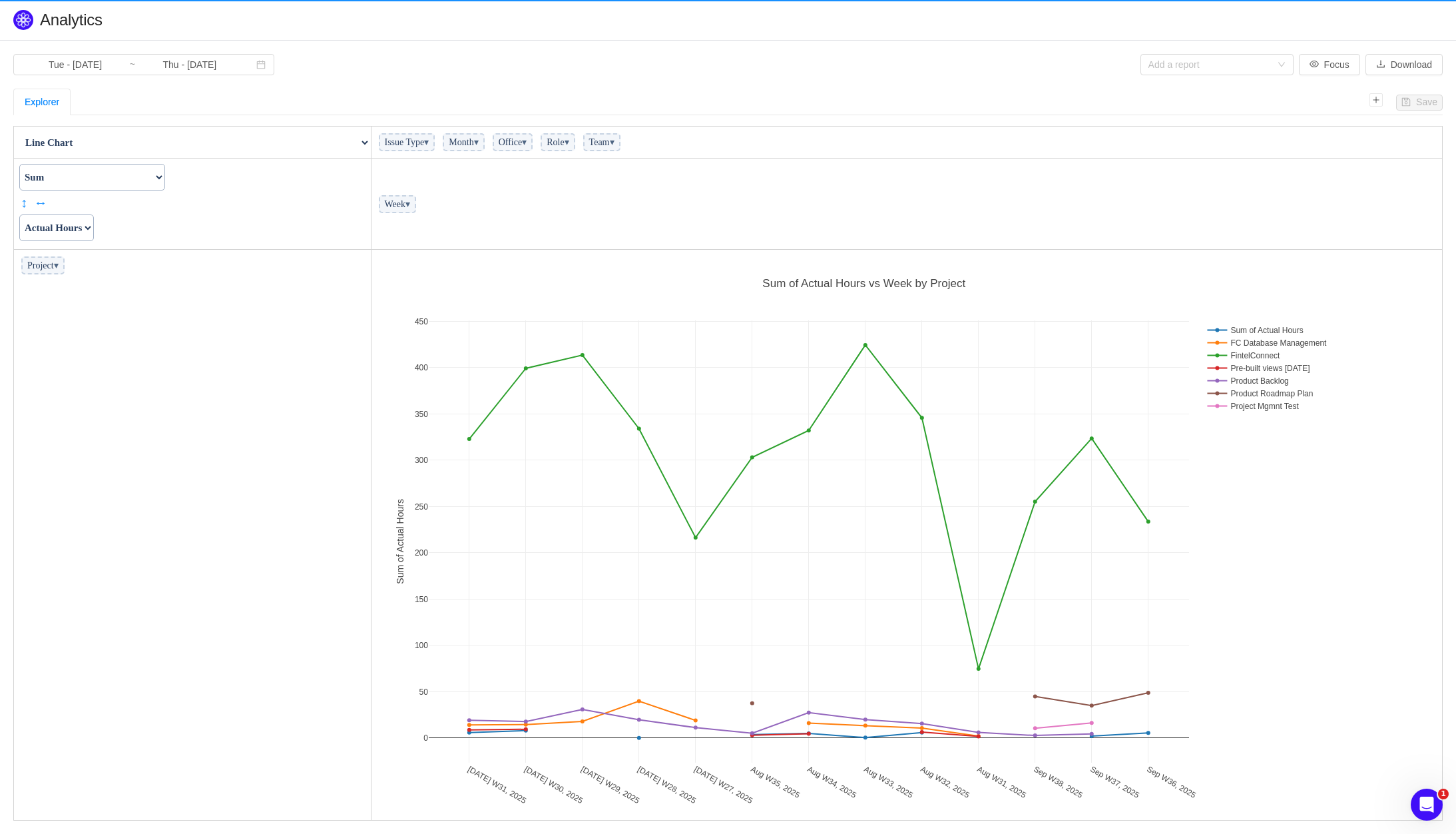
scroll to position [562, 1062]
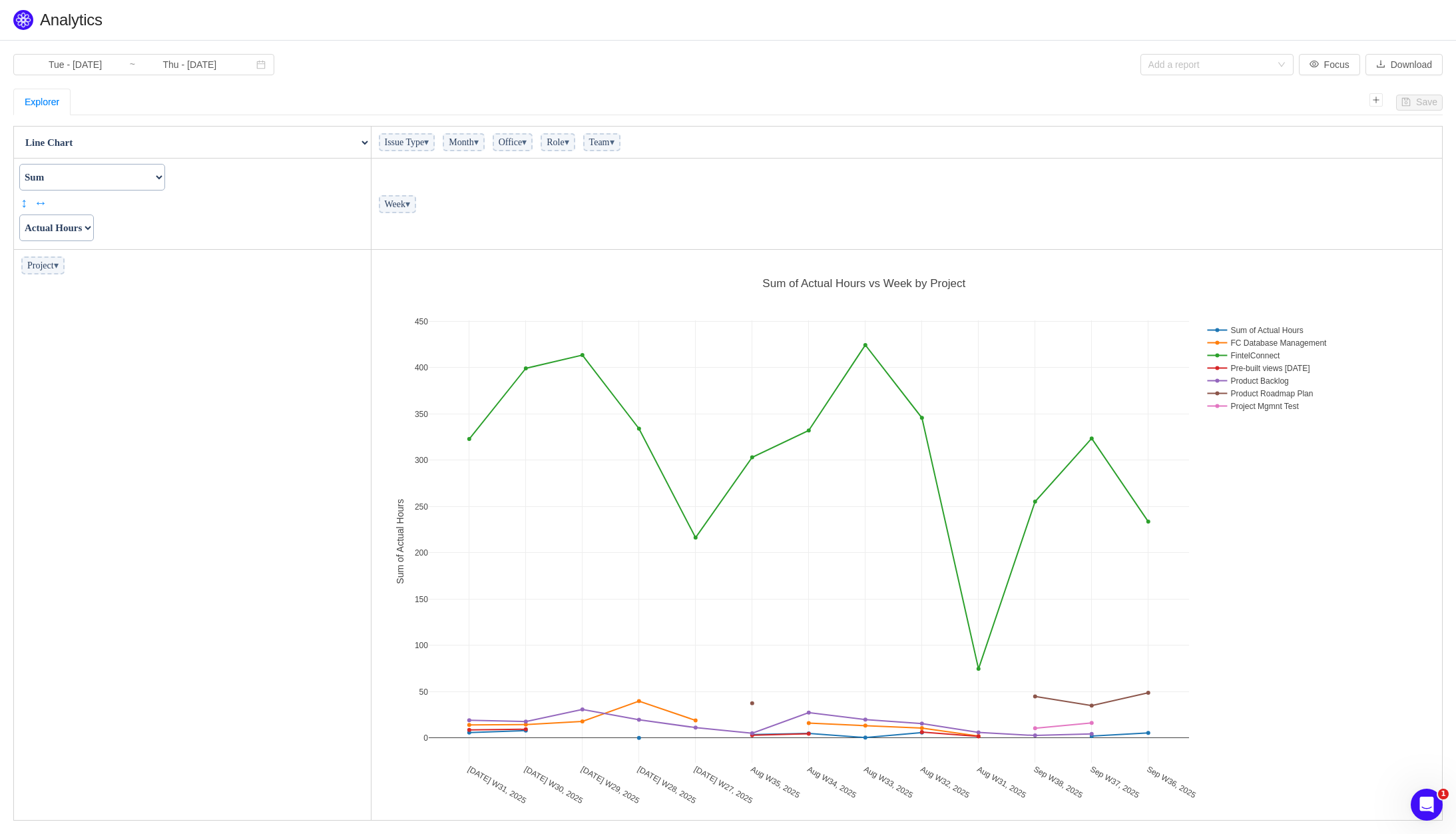
click at [429, 147] on span "Issue Type ▾" at bounding box center [407, 142] width 57 height 18
click at [574, 143] on span "Role ▾" at bounding box center [557, 142] width 34 height 18
click at [48, 264] on span "Project ▾" at bounding box center [42, 265] width 43 height 18
click at [94, 233] on select "Actual Hours Issue Key Issue Type Team Office Role Cycle Time Person Week Month" at bounding box center [56, 228] width 74 height 27
click at [19, 215] on select "Actual Hours Issue Key Issue Type Team Office Role Cycle Time Person Week Month" at bounding box center [56, 228] width 74 height 27
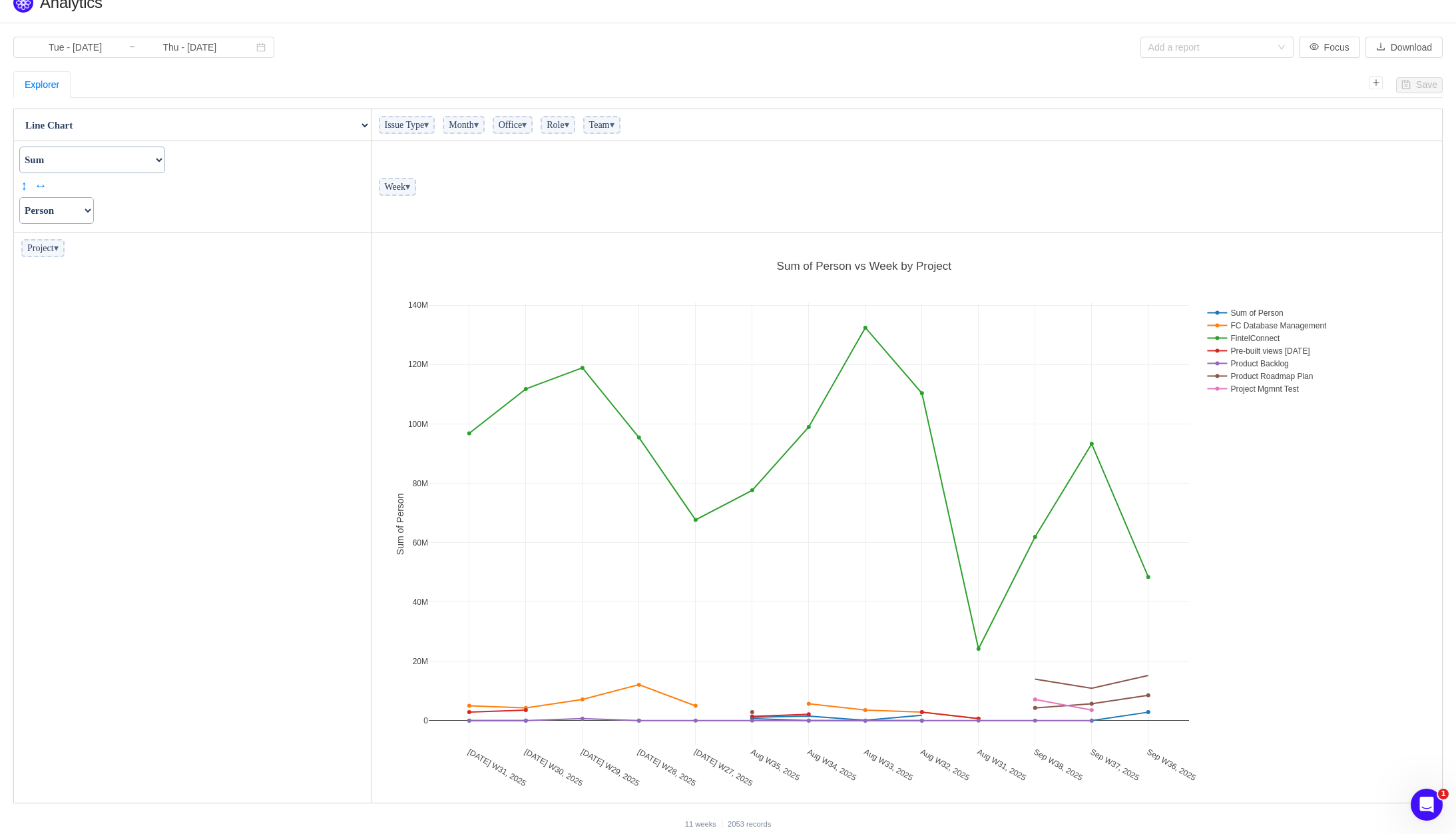
scroll to position [28, 0]
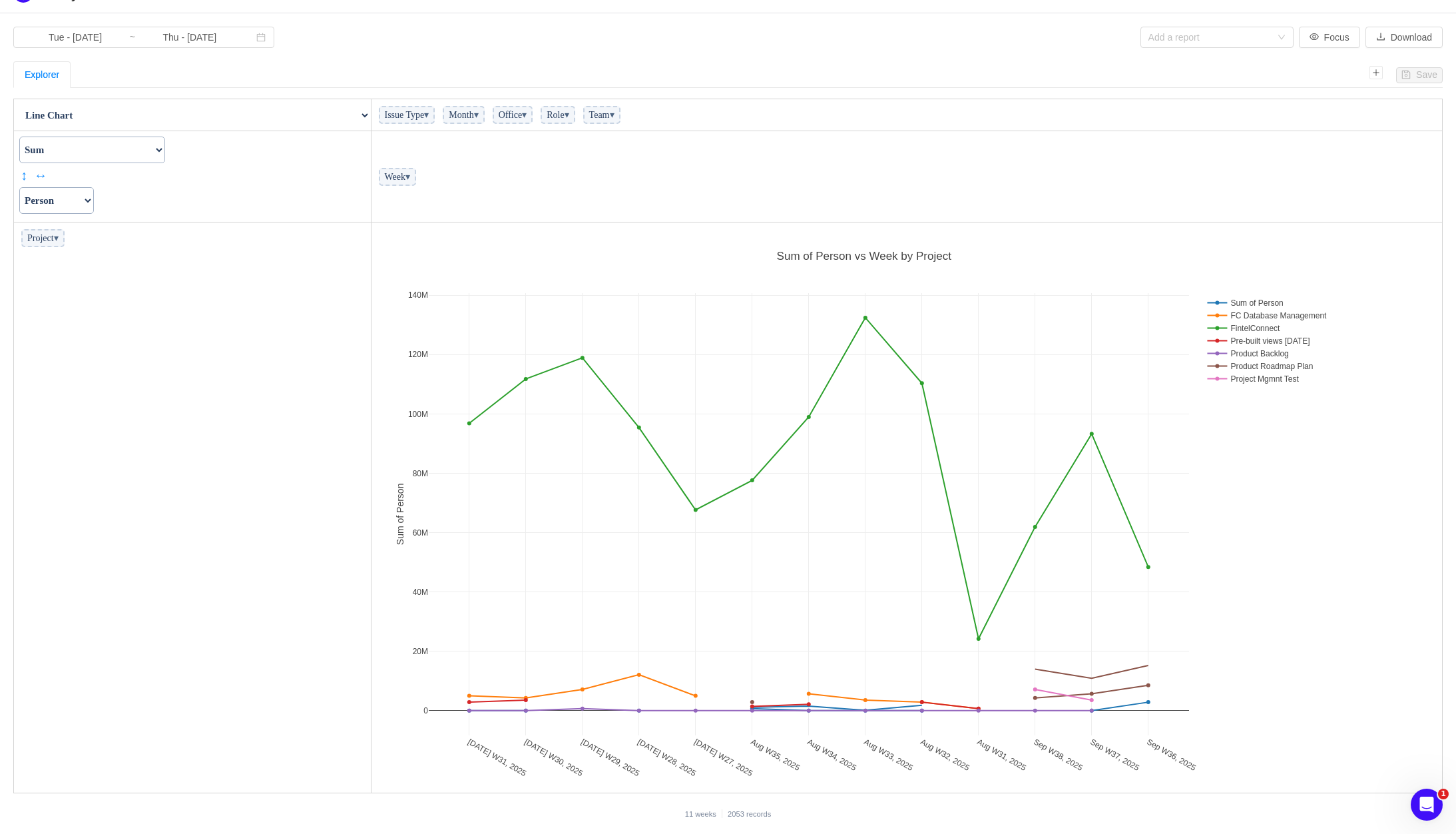
click at [61, 201] on select "Actual Hours Issue Key Issue Type Team Office Role Cycle Time Person Week Month" at bounding box center [56, 200] width 74 height 27
click at [19, 187] on select "Actual Hours Issue Key Issue Type Team Office Role Cycle Time Person Week Month" at bounding box center [56, 200] width 74 height 27
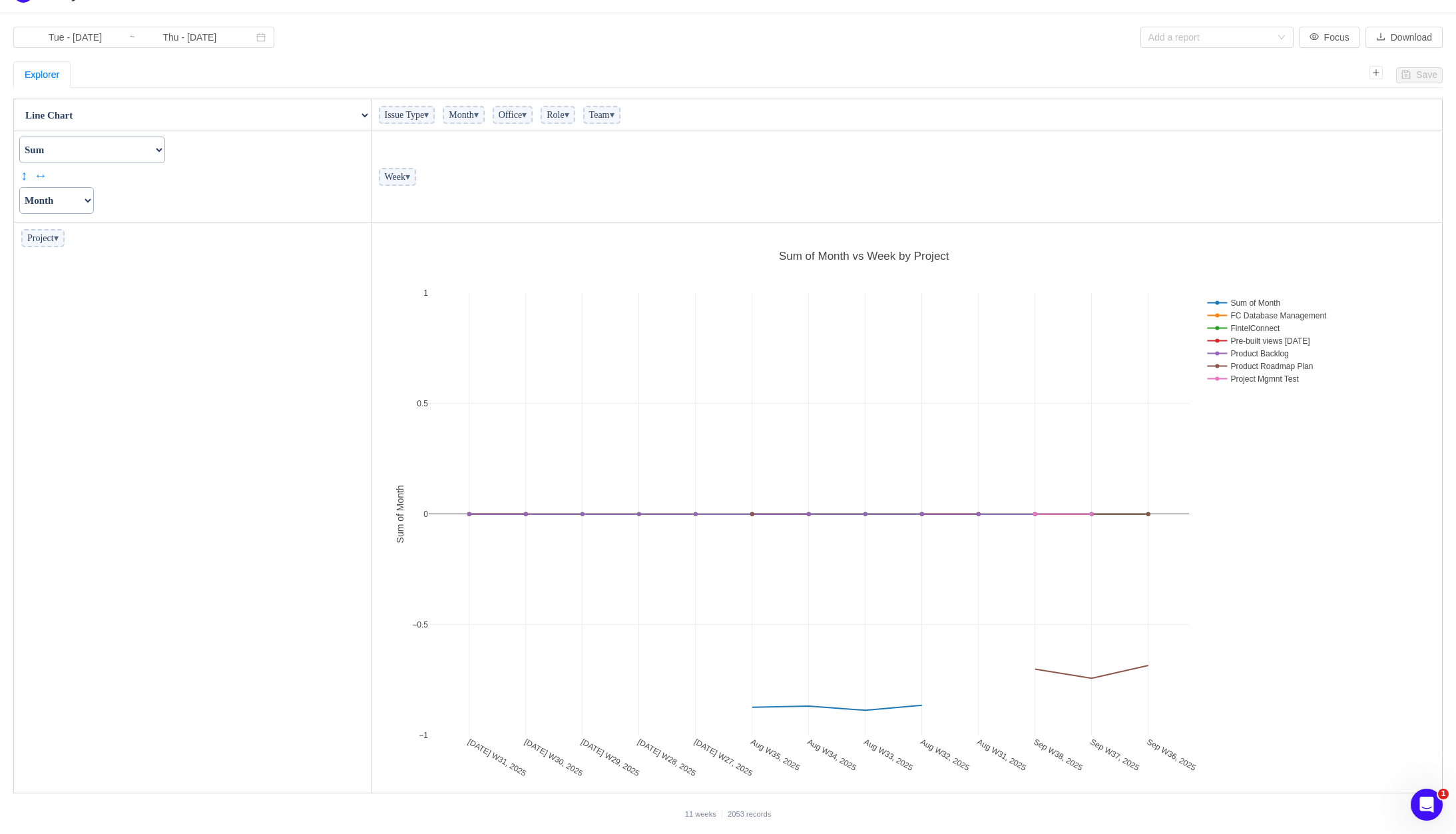
click at [72, 205] on select "Actual Hours Issue Key Issue Type Team Office Role Cycle Time Person Week Month" at bounding box center [56, 200] width 74 height 27
select select "Person"
click at [19, 187] on select "Actual Hours Issue Key Issue Type Team Office Role Cycle Time Person Week Month" at bounding box center [56, 200] width 74 height 27
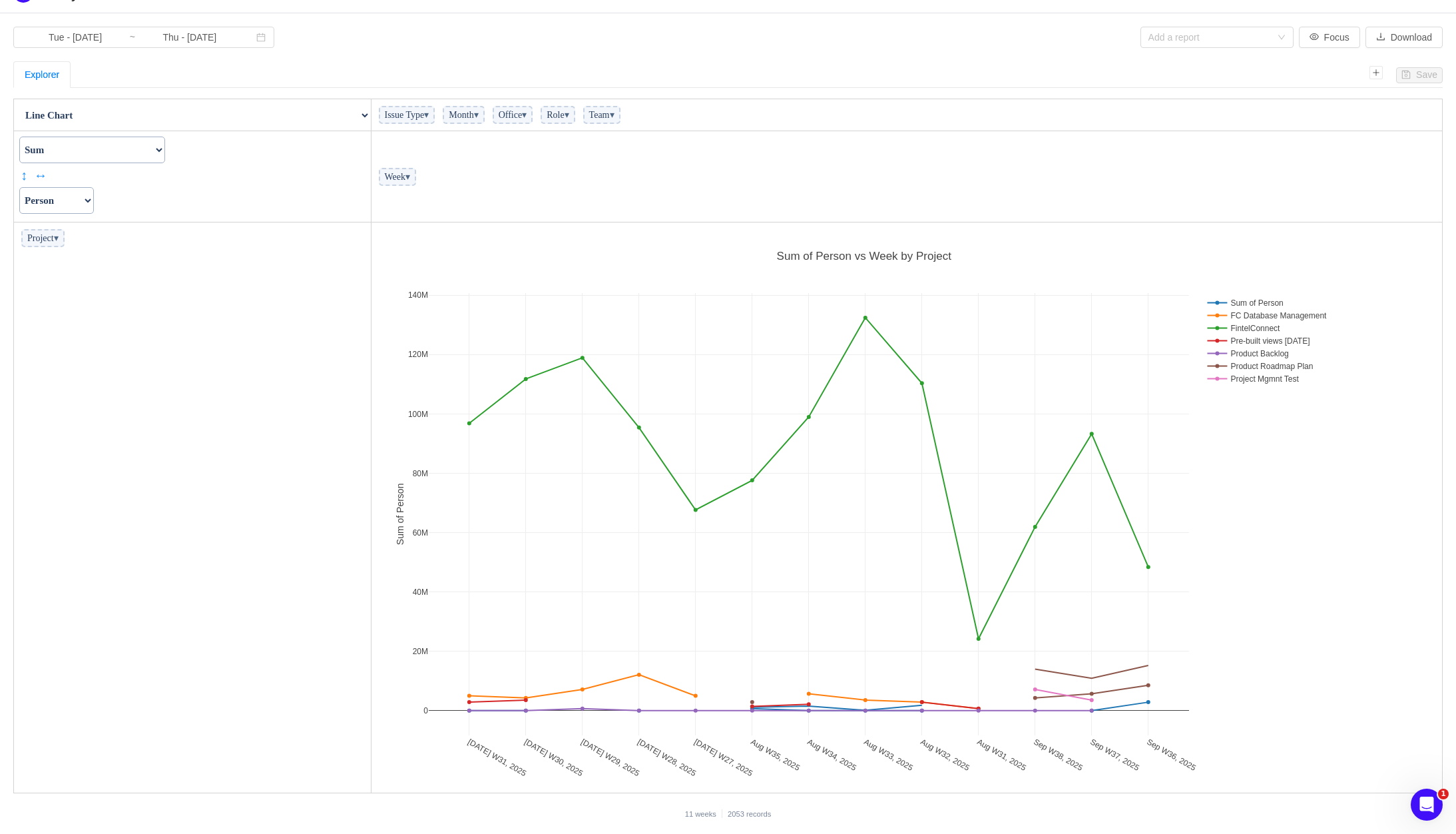
click at [232, 249] on li "Project ▾" at bounding box center [193, 238] width 350 height 25
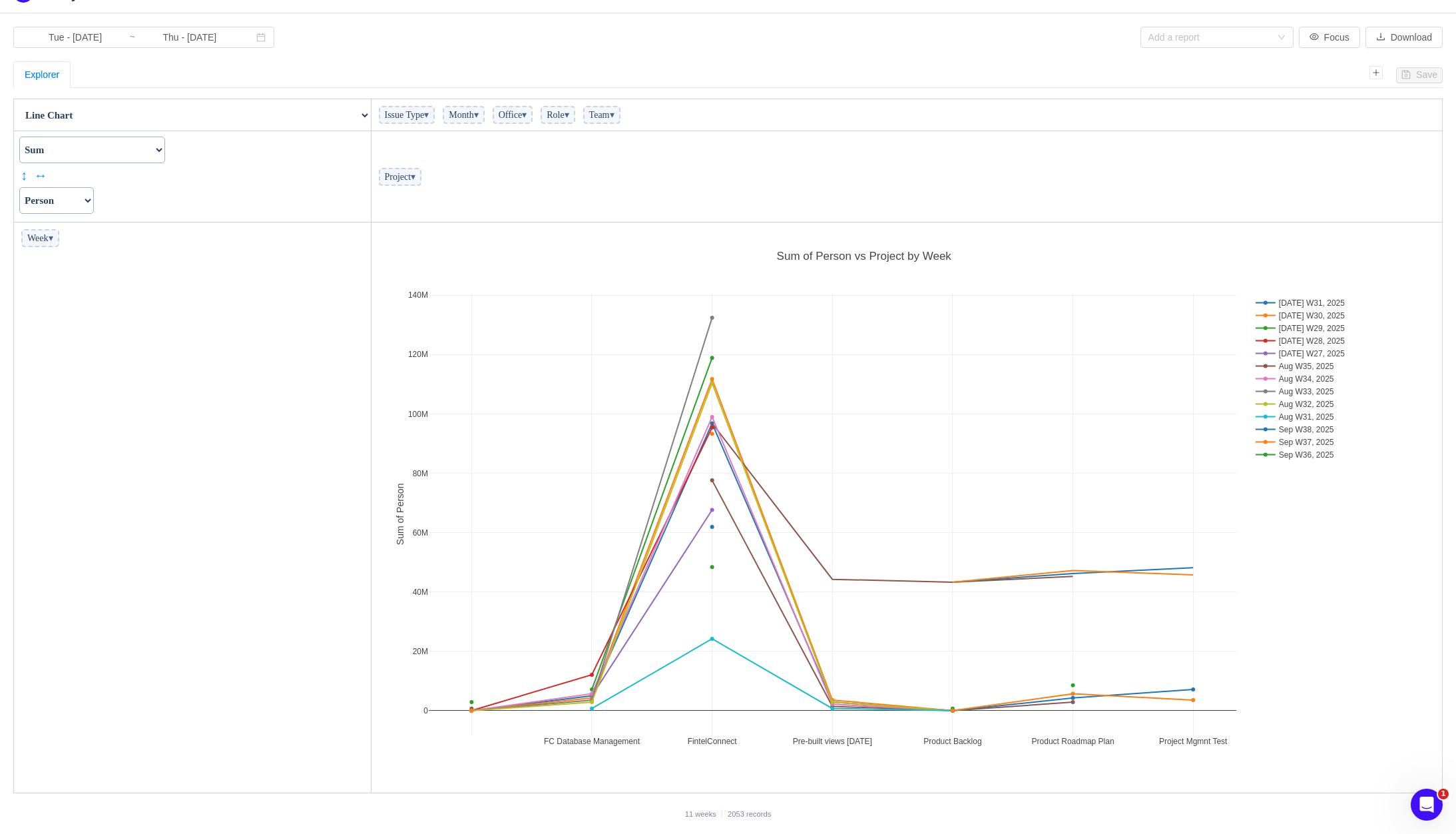
click at [58, 206] on select "Actual Hours Issue Key Issue Type Team Office Role Cycle Time Person Week Month" at bounding box center [56, 200] width 74 height 27
click at [19, 187] on select "Actual Hours Issue Key Issue Type Team Office Role Cycle Time Person Week Month" at bounding box center [56, 200] width 74 height 27
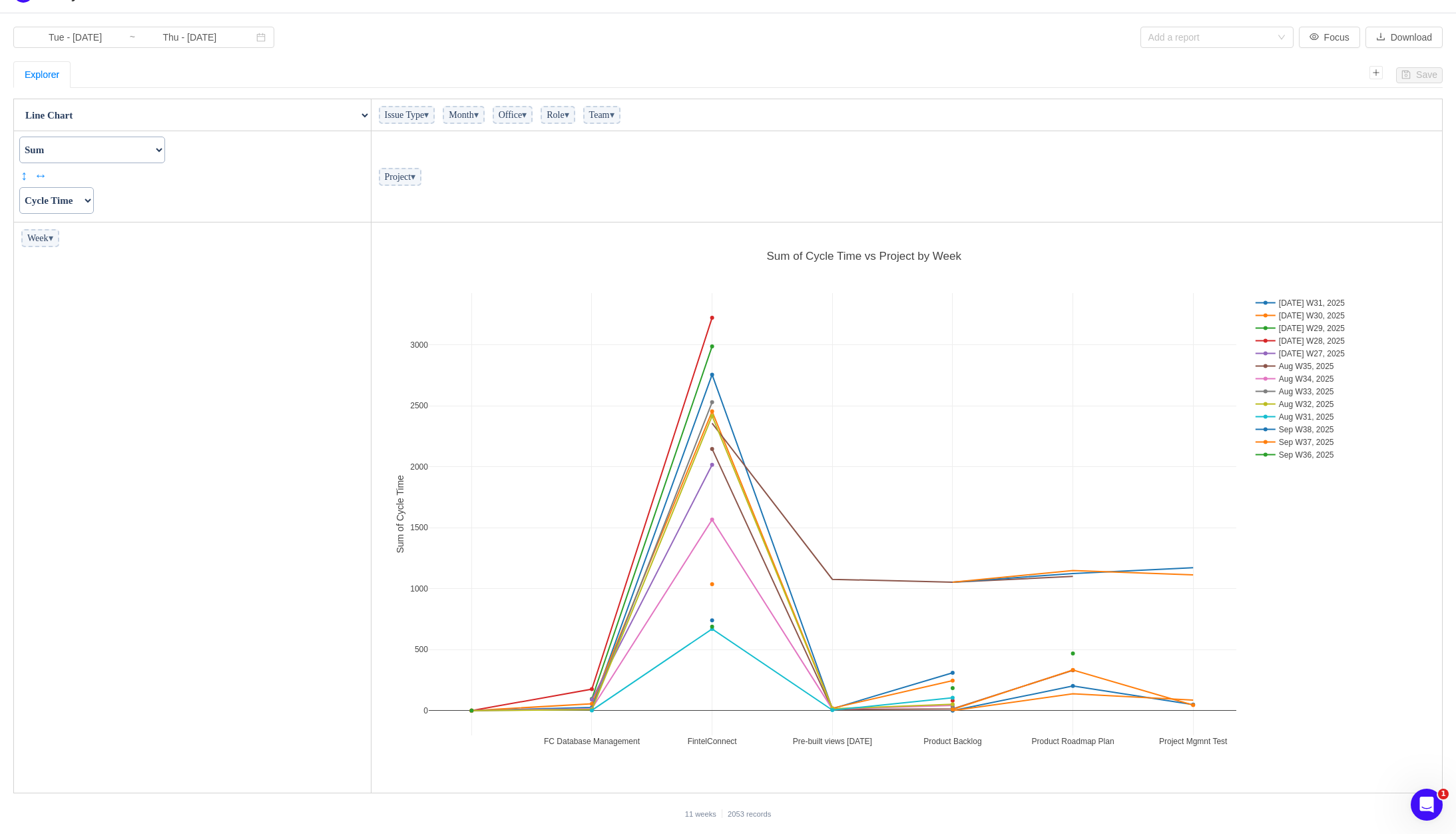
click at [68, 203] on select "Actual Hours Issue Key Issue Type Team Office Role Cycle Time Person Week Month" at bounding box center [56, 200] width 74 height 27
select select "Actual Hours"
click at [19, 187] on select "Actual Hours Issue Key Issue Type Team Office Role Cycle Time Person Week Month" at bounding box center [56, 200] width 74 height 27
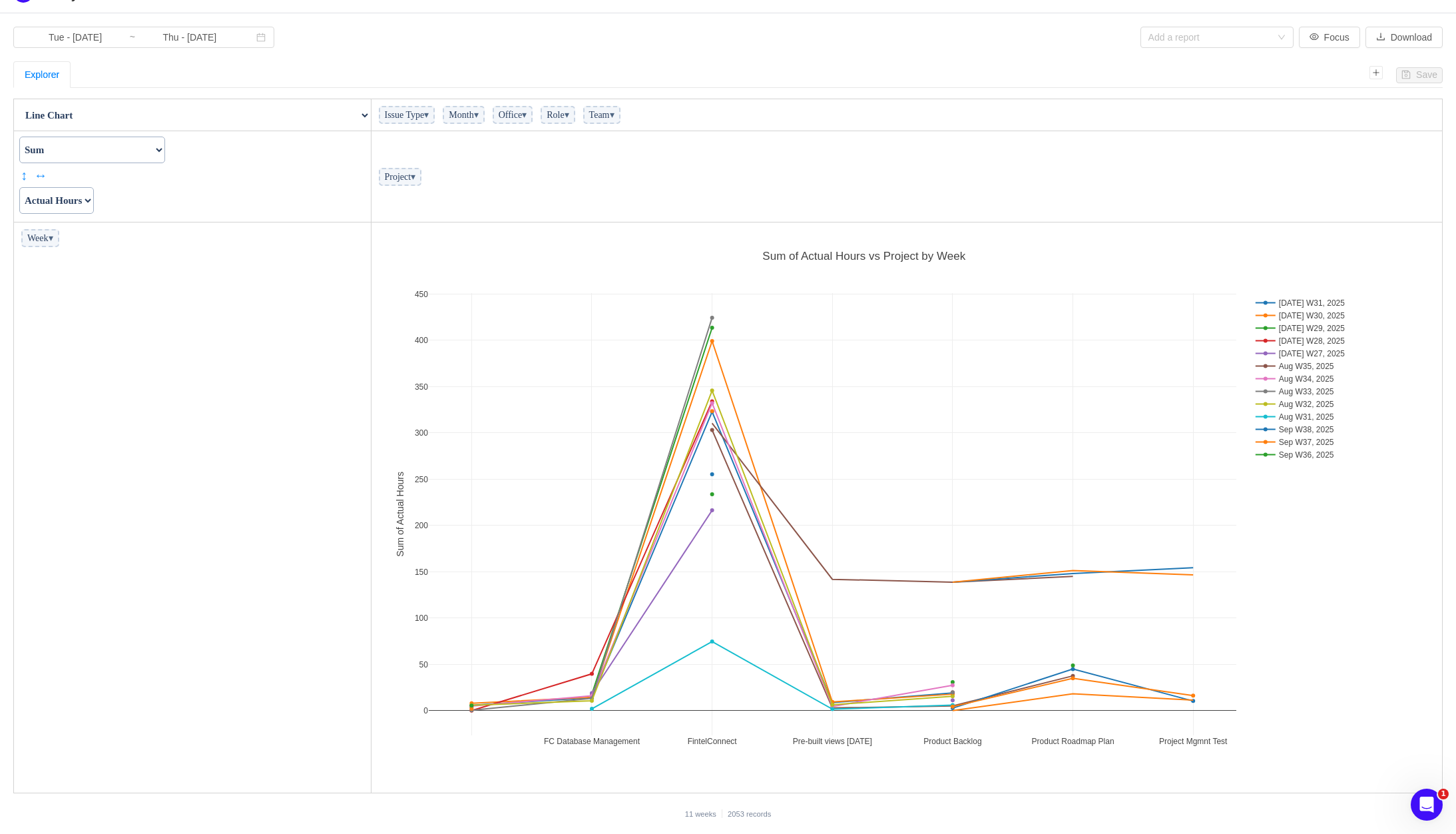
click at [127, 144] on select "Count Count Unique Values List Unique Values Sum Integer Sum Average Median Sam…" at bounding box center [92, 150] width 146 height 27
select select "List Unique Values"
click at [19, 137] on select "Count Count Unique Values List Unique Values Sum Integer Sum Average Median Sam…" at bounding box center [92, 150] width 146 height 27
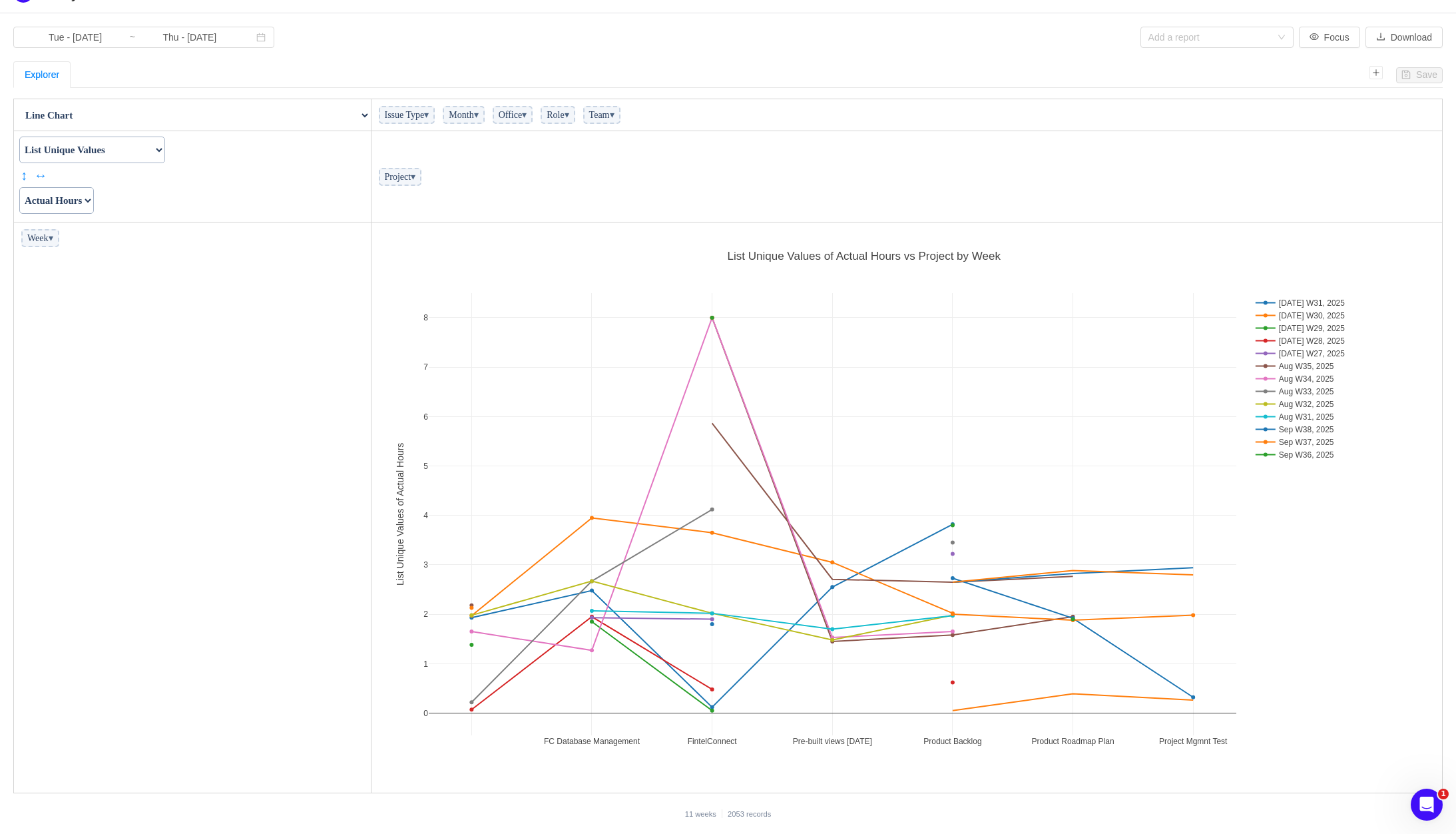
click at [94, 209] on select "Actual Hours Issue Key Issue Type Team Office Role Cycle Time Person Week Month" at bounding box center [56, 200] width 74 height 27
select select "Person"
click at [19, 187] on select "Actual Hours Issue Key Issue Type Team Office Role Cycle Time Person Week Month" at bounding box center [56, 200] width 74 height 27
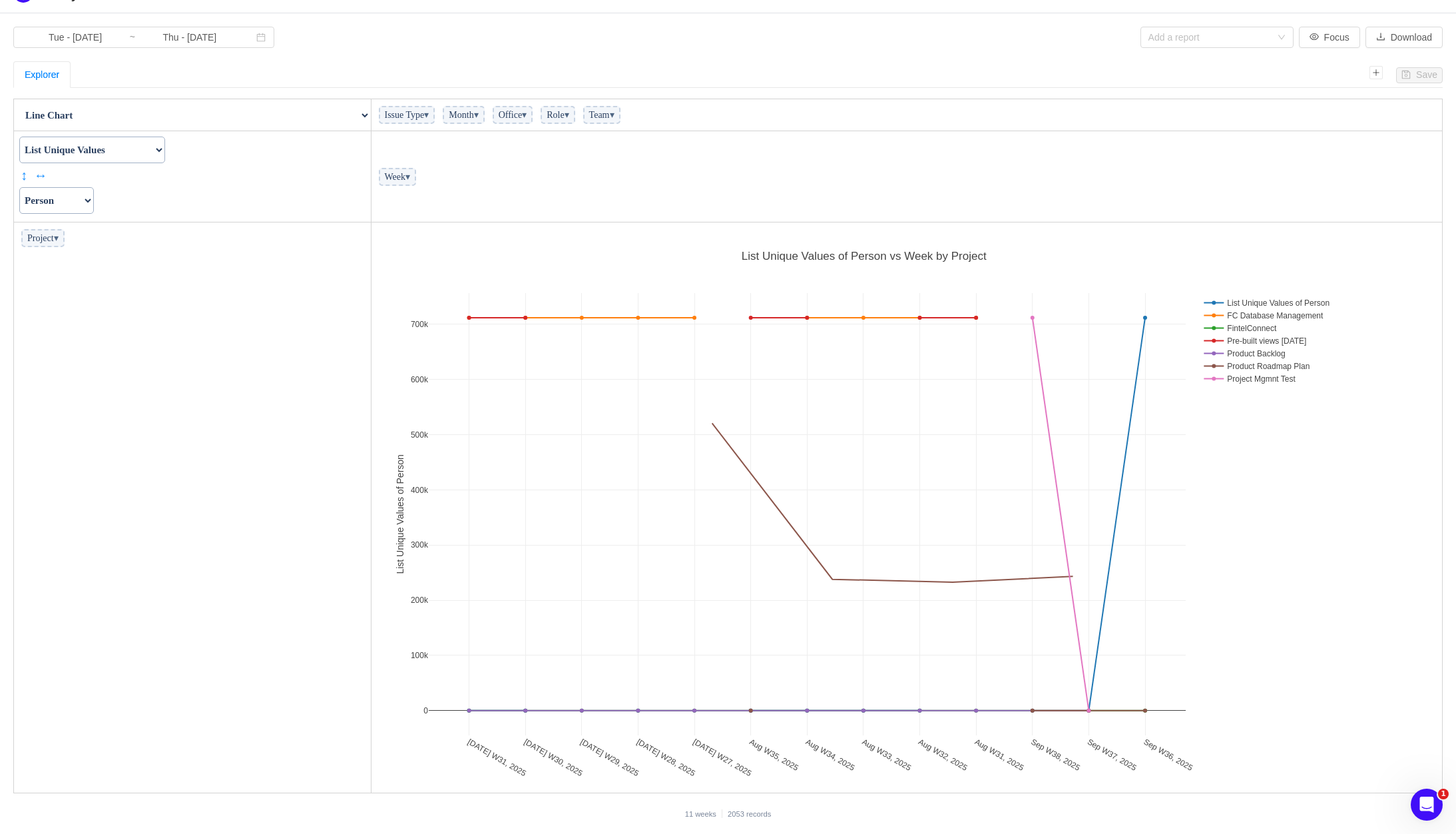
click at [132, 150] on select "Count Count Unique Values List Unique Values Sum Integer Sum Average Median Sam…" at bounding box center [92, 150] width 146 height 27
select select "Sum as Fraction of Total"
click at [19, 137] on select "Count Count Unique Values List Unique Values Sum Integer Sum Average Median Sam…" at bounding box center [92, 150] width 146 height 27
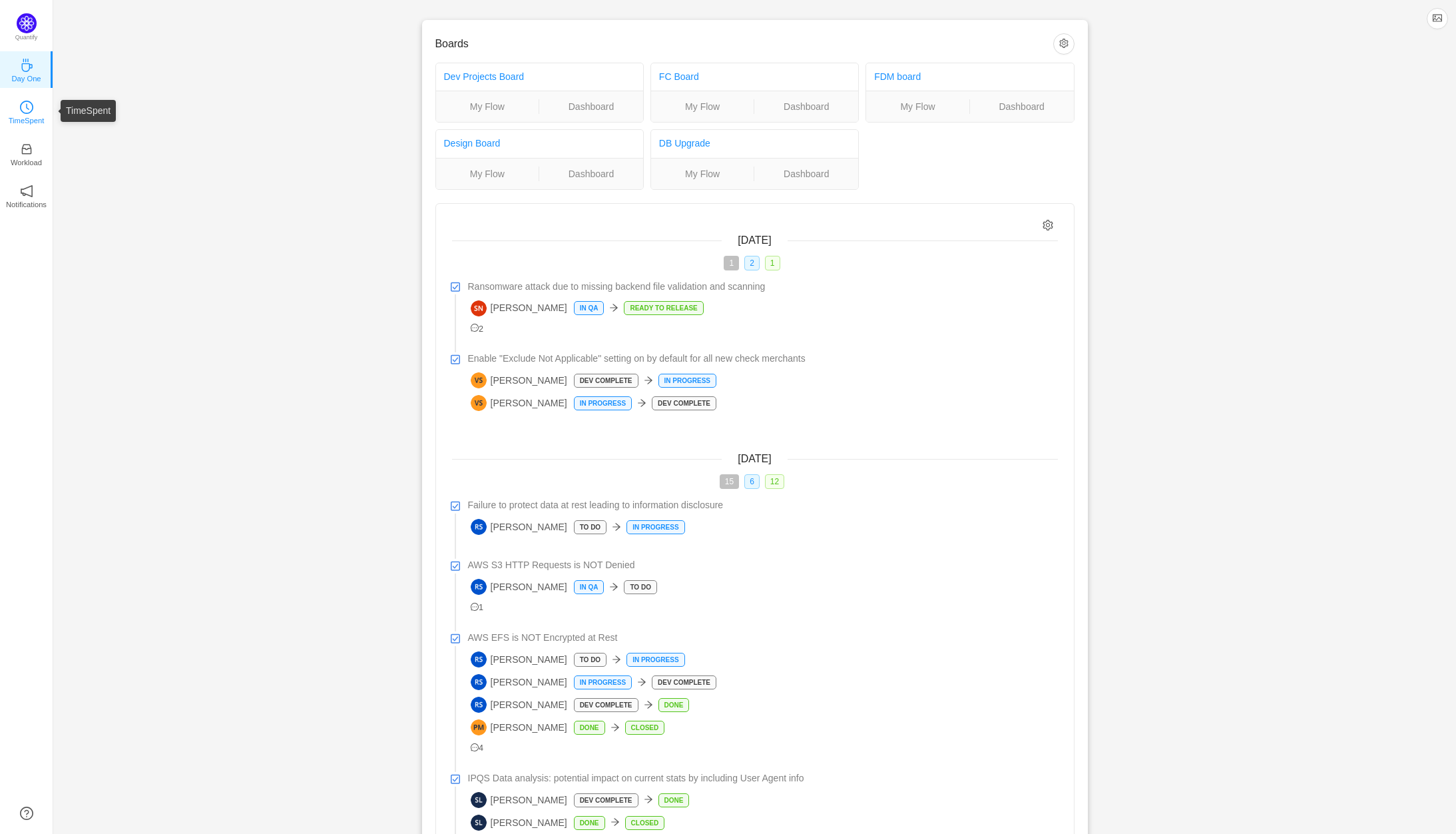
click at [31, 113] on icon "icon: clock-circle" at bounding box center [27, 107] width 14 height 14
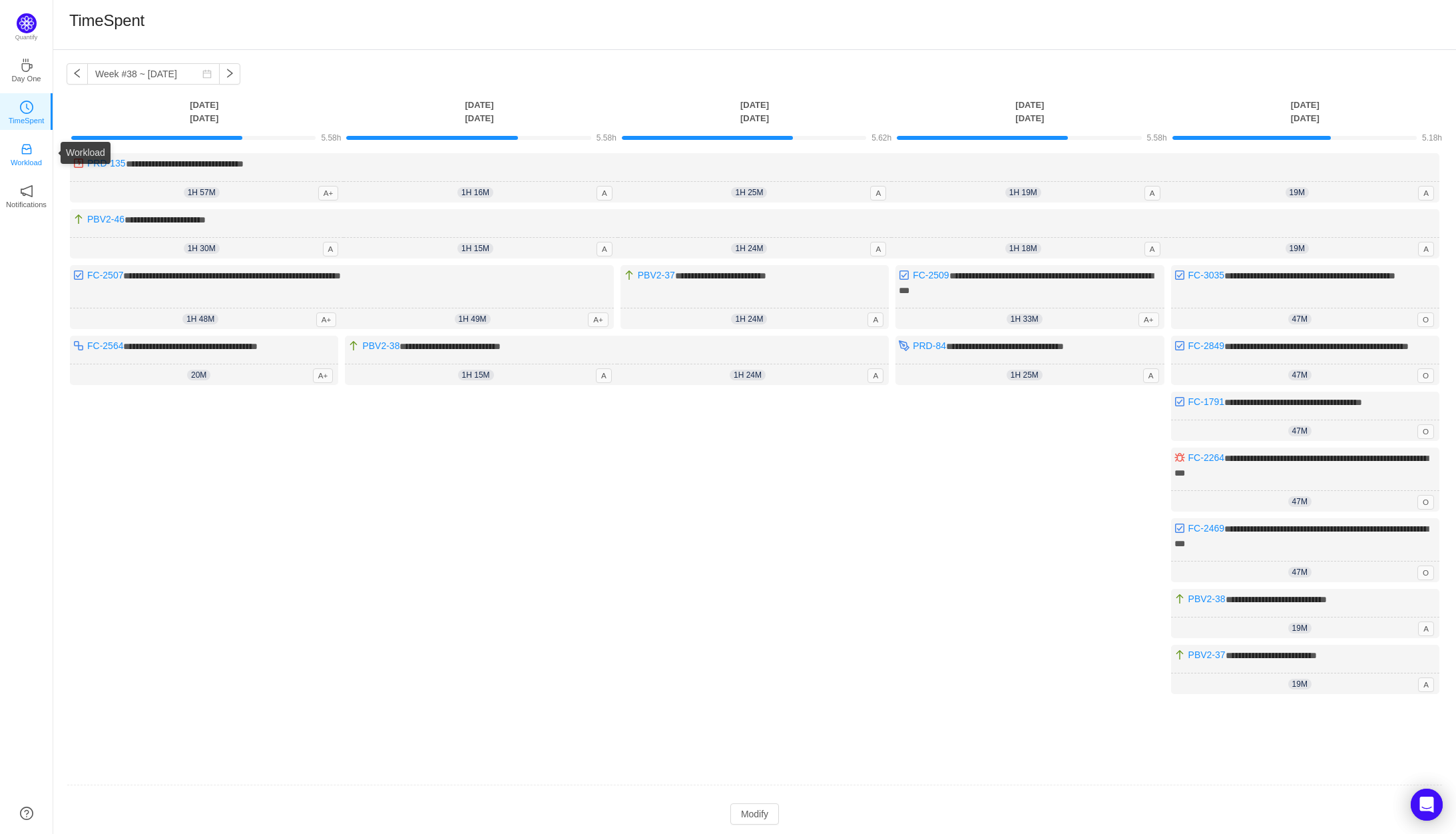
click at [28, 153] on icon "icon: inbox" at bounding box center [26, 149] width 10 height 10
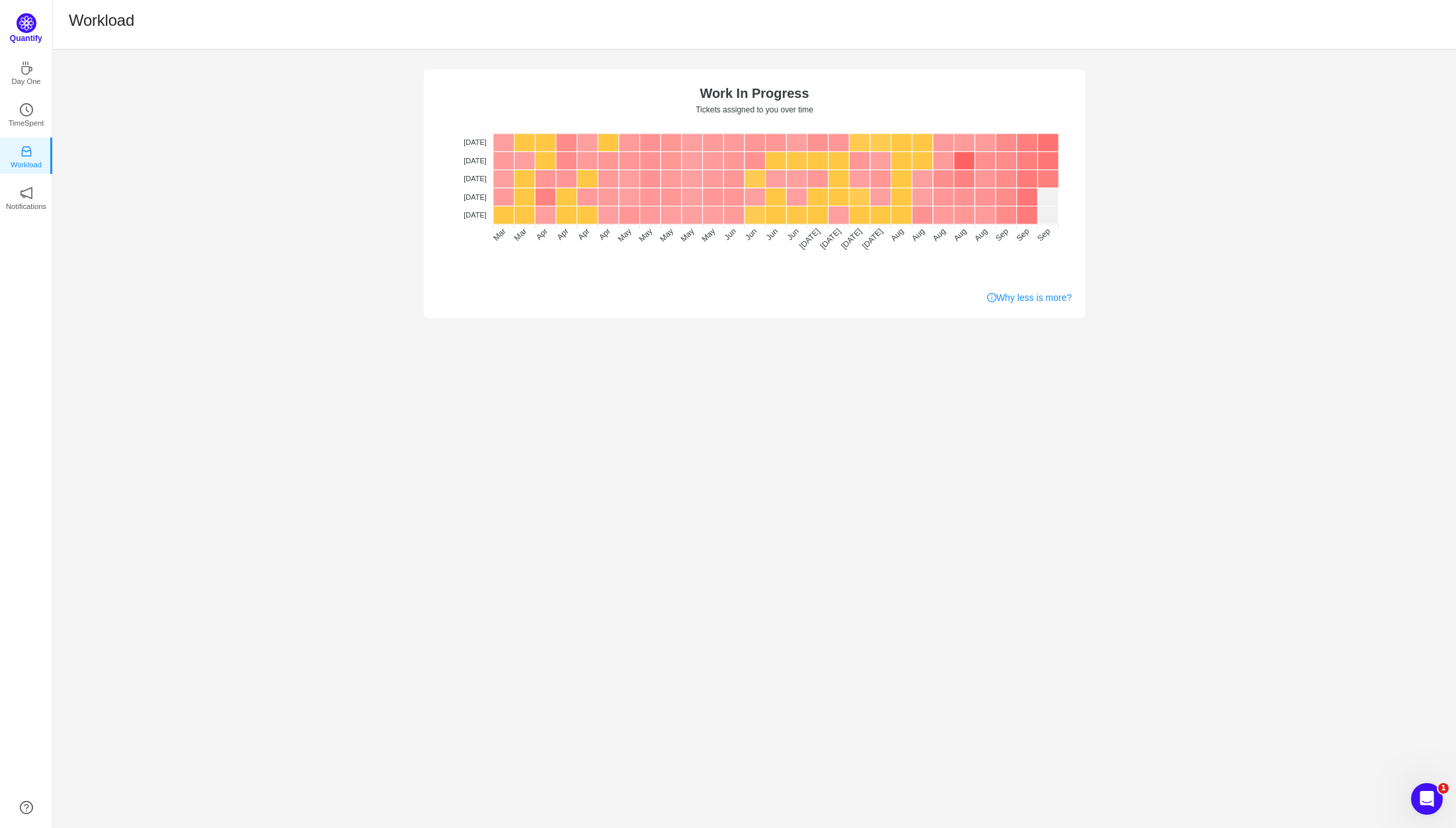
click at [26, 26] on img at bounding box center [26, 24] width 20 height 20
